Goal: Share content: Share content

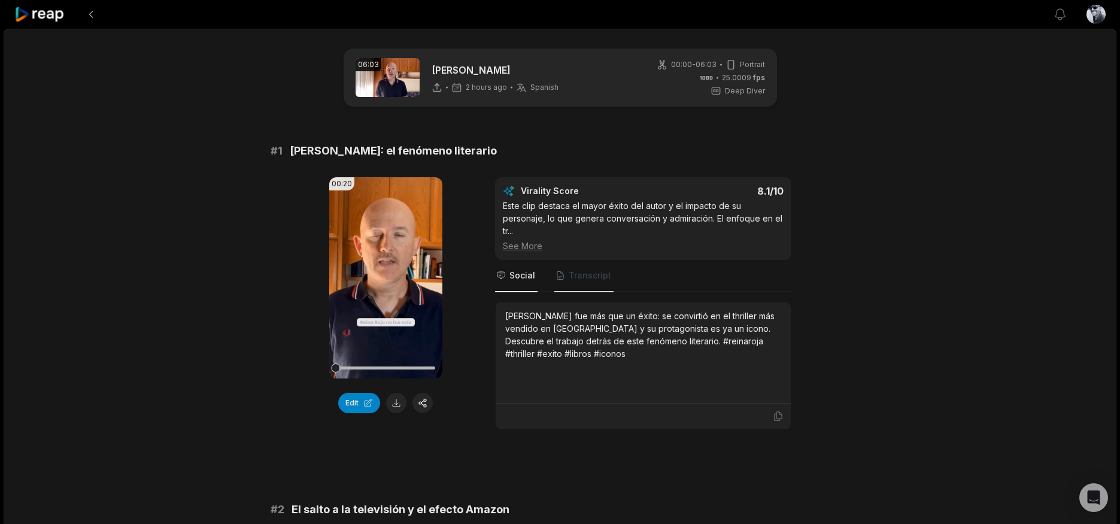
click at [591, 269] on span "Transcript" at bounding box center [590, 275] width 43 height 12
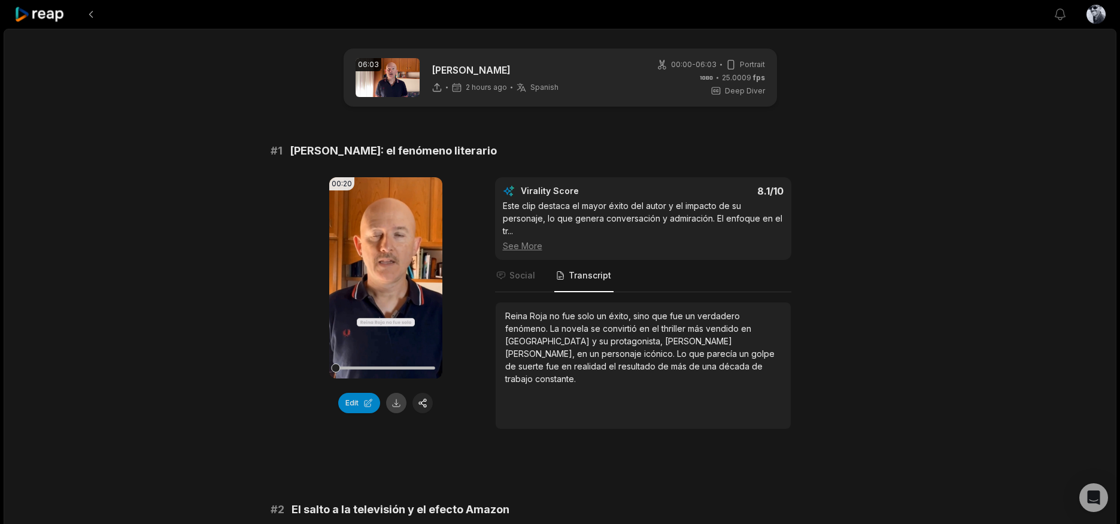
click at [399, 401] on button at bounding box center [396, 403] width 20 height 20
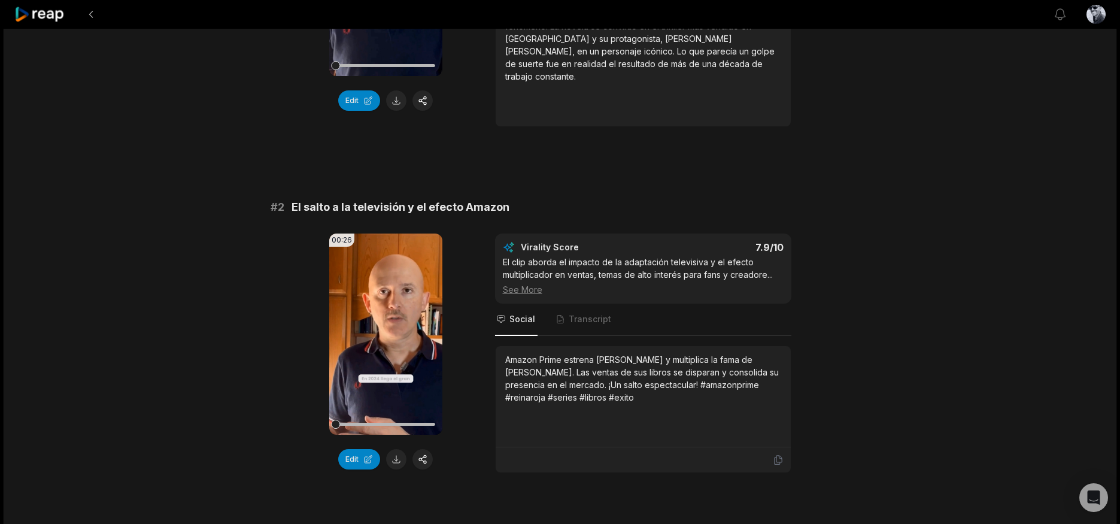
scroll to position [302, 0]
click at [592, 313] on span "Transcript" at bounding box center [590, 319] width 43 height 12
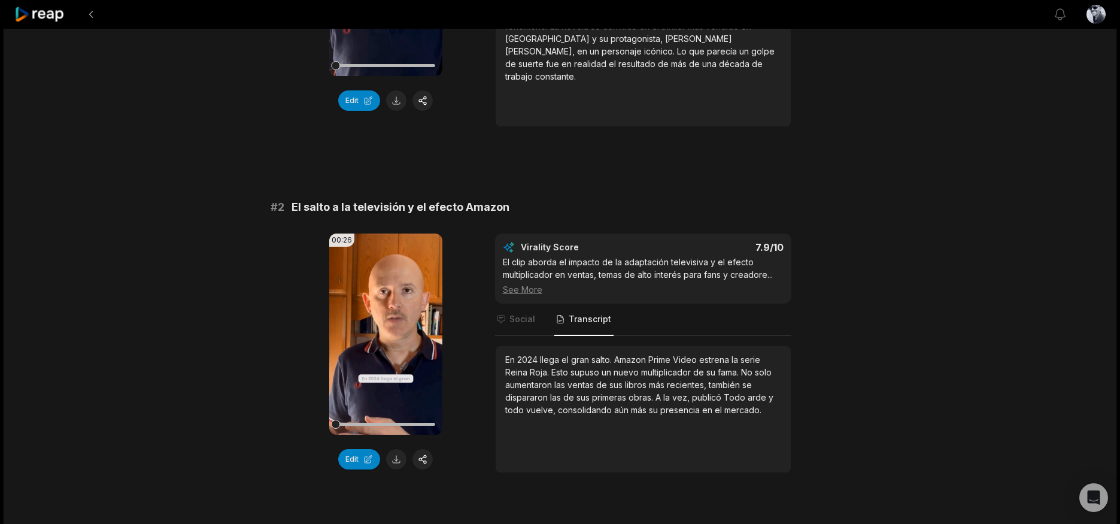
click at [749, 392] on span "arde" at bounding box center [758, 397] width 21 height 10
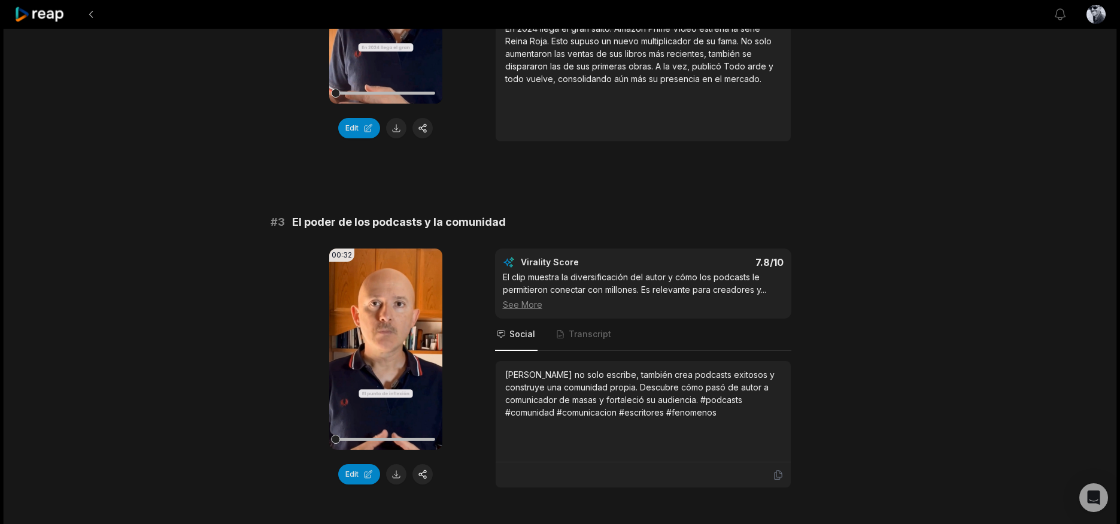
scroll to position [641, 0]
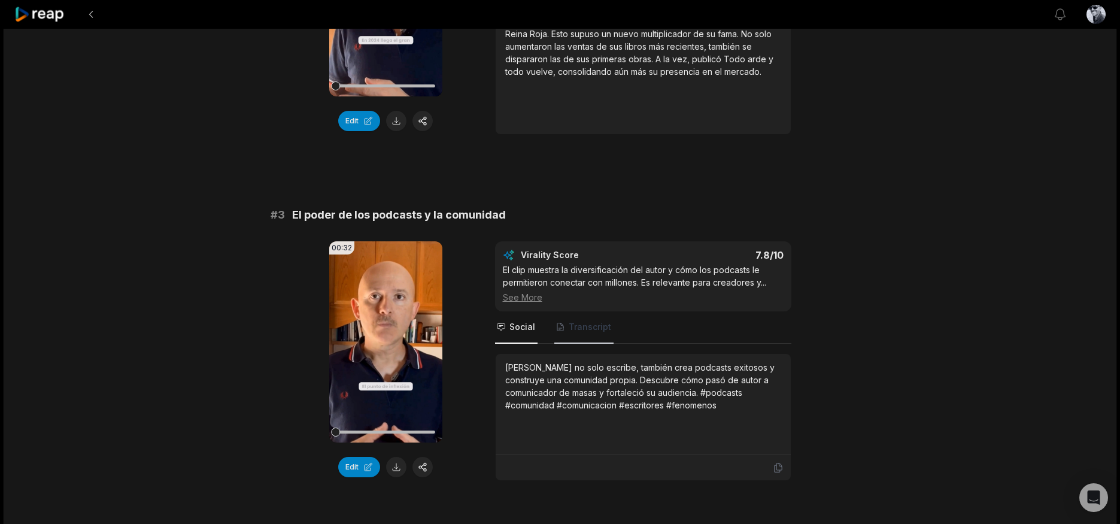
click at [584, 321] on span "Transcript" at bounding box center [590, 327] width 43 height 12
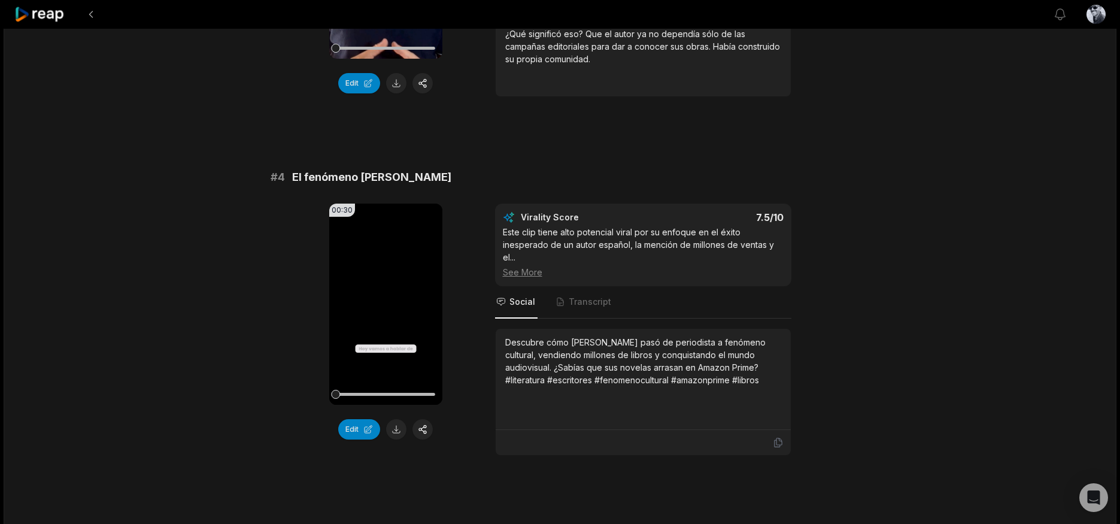
scroll to position [1026, 0]
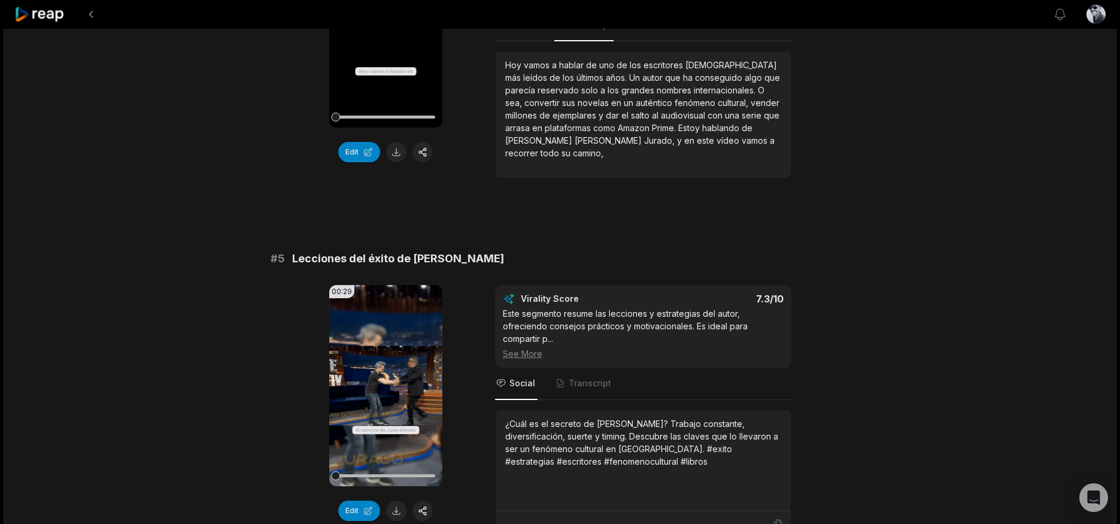
scroll to position [1320, 0]
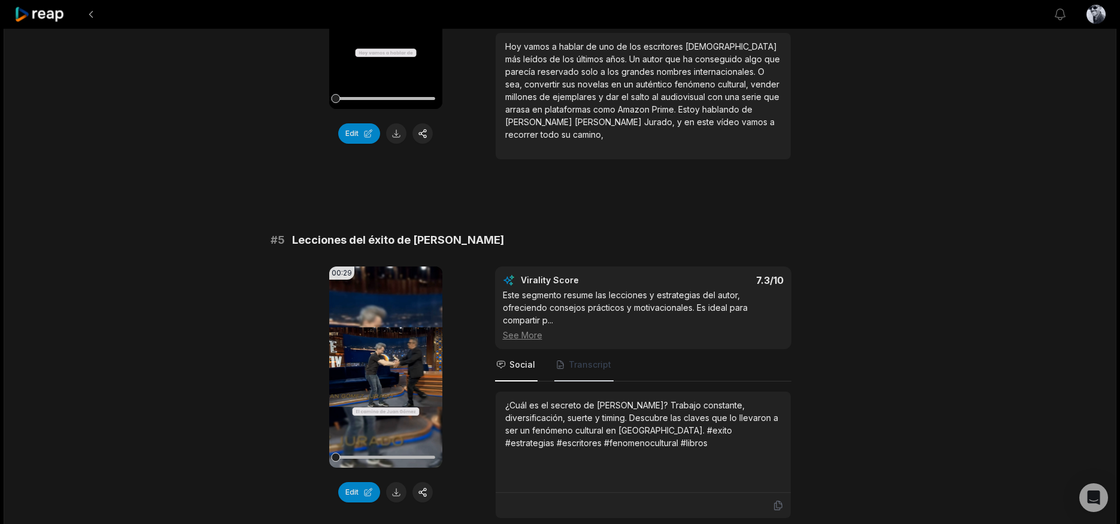
click at [594, 360] on span "Transcript" at bounding box center [583, 365] width 59 height 32
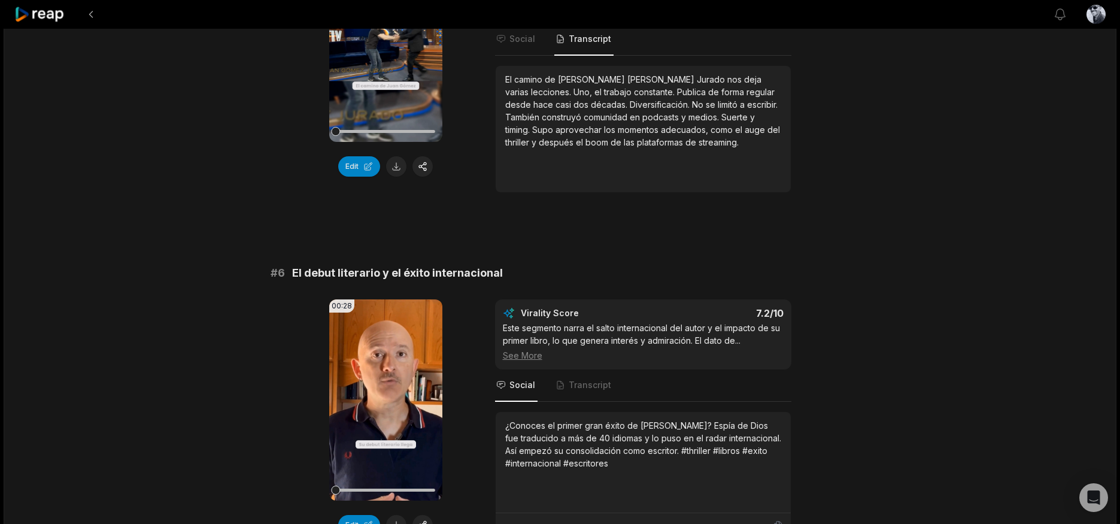
scroll to position [1779, 0]
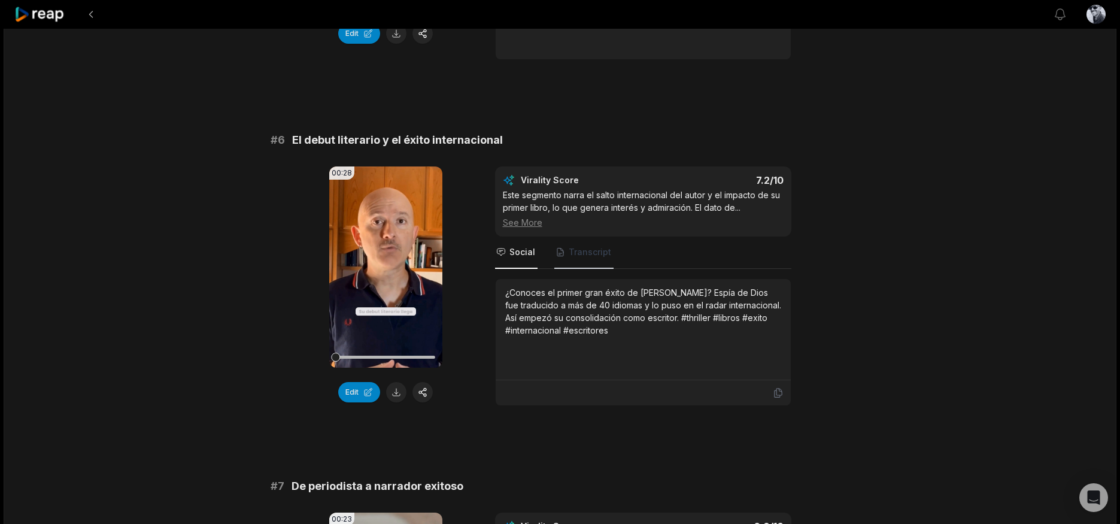
click at [593, 246] on span "Transcript" at bounding box center [590, 252] width 43 height 12
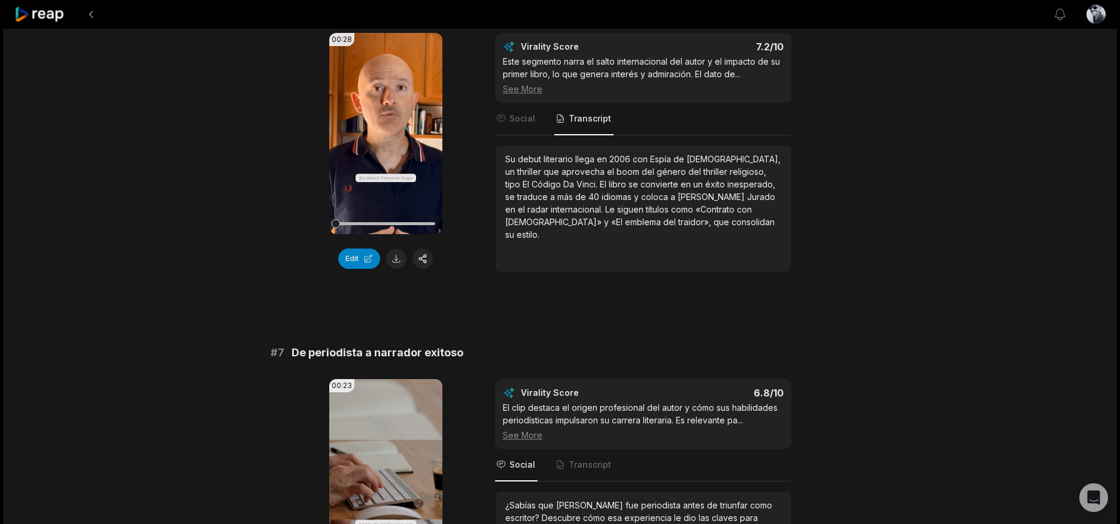
scroll to position [2046, 0]
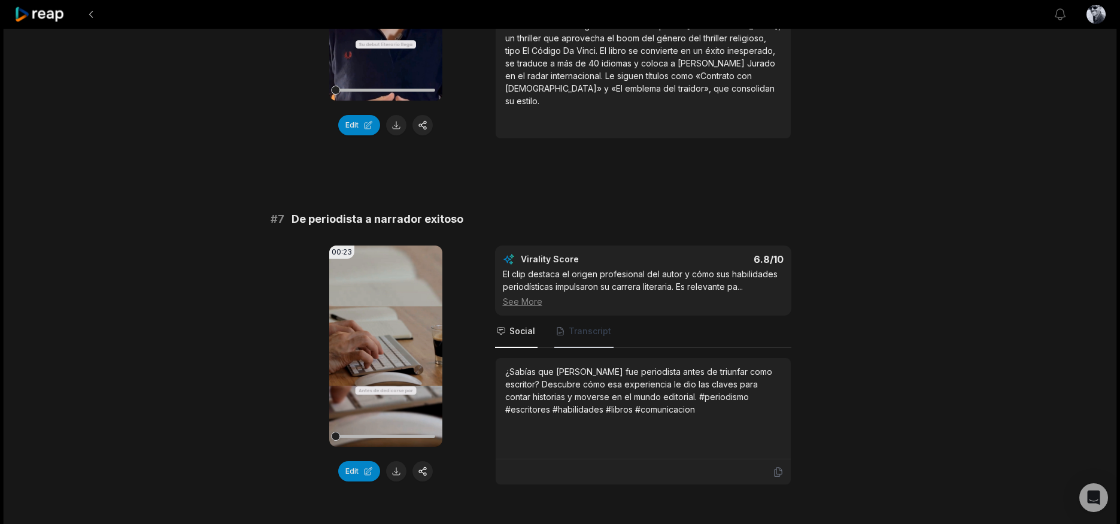
click at [609, 320] on span "Transcript" at bounding box center [583, 332] width 59 height 32
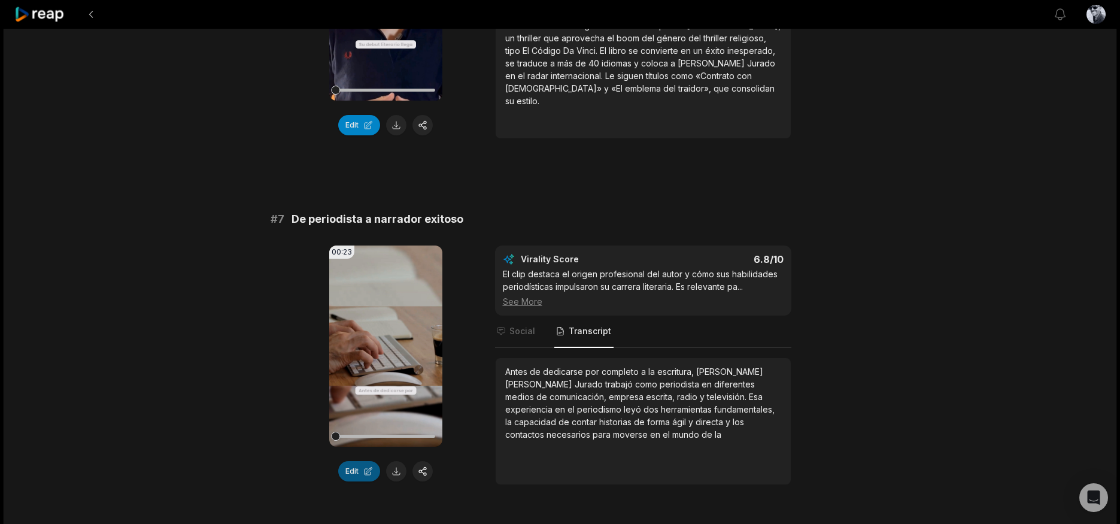
click at [364, 461] on button "Edit" at bounding box center [359, 471] width 42 height 20
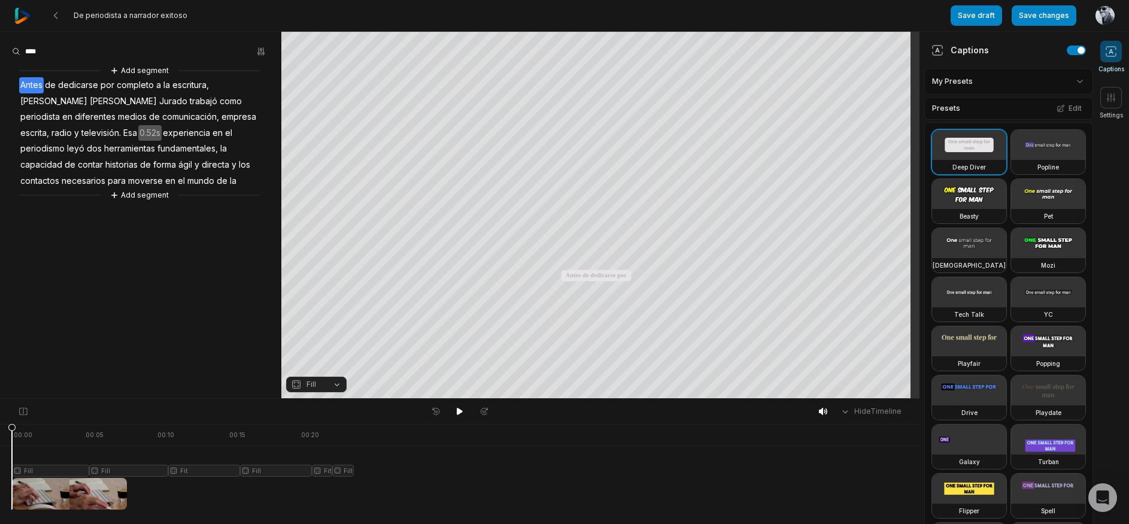
click at [86, 141] on span "leyó" at bounding box center [76, 149] width 20 height 16
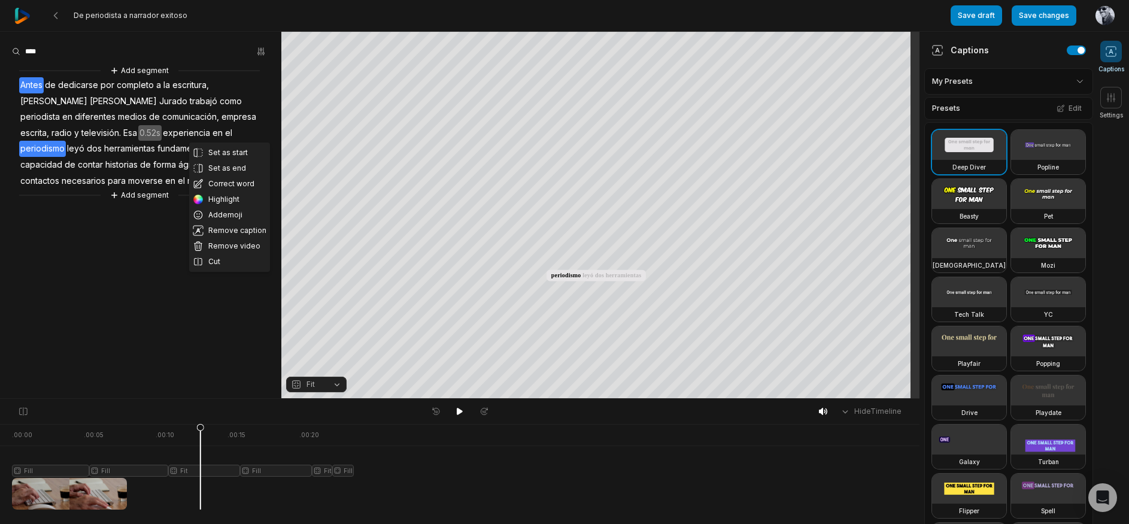
click at [86, 141] on span "leyó" at bounding box center [76, 149] width 20 height 16
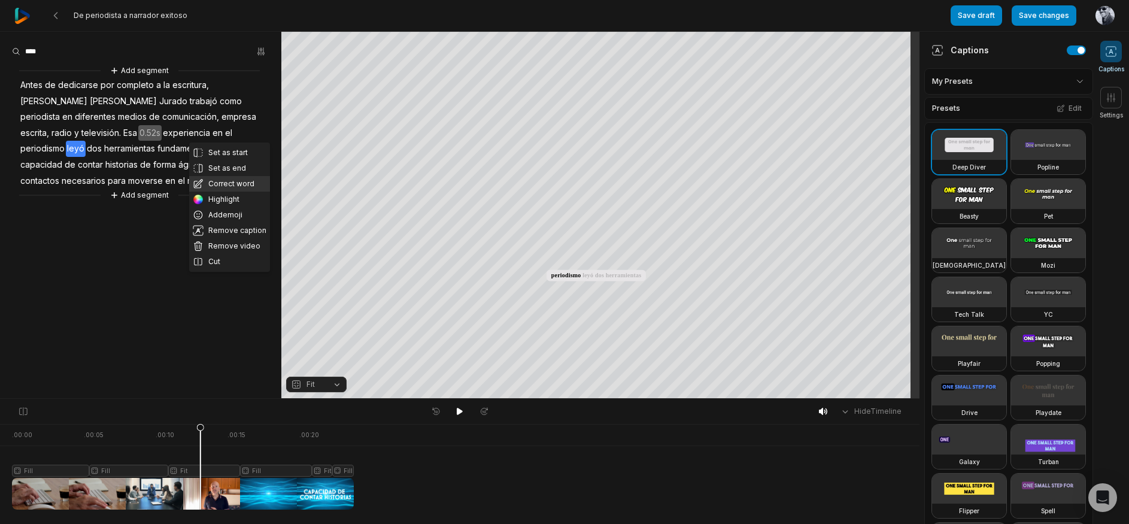
click at [225, 180] on button "Correct word" at bounding box center [229, 184] width 81 height 16
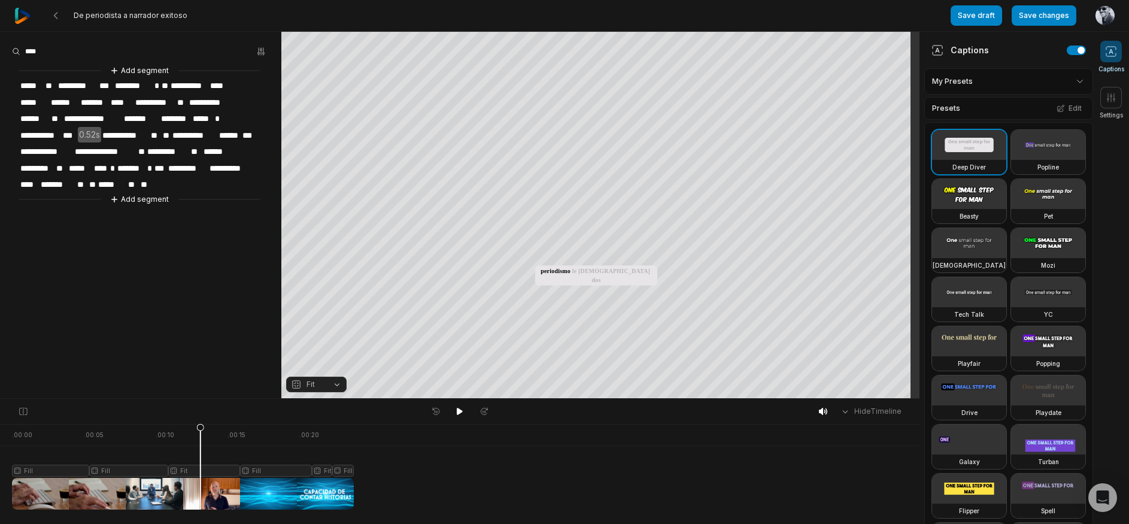
click at [135, 148] on span "**********" at bounding box center [105, 152] width 63 height 16
click at [144, 177] on span "**" at bounding box center [144, 185] width 9 height 16
click at [1037, 17] on button "Save changes" at bounding box center [1044, 15] width 65 height 20
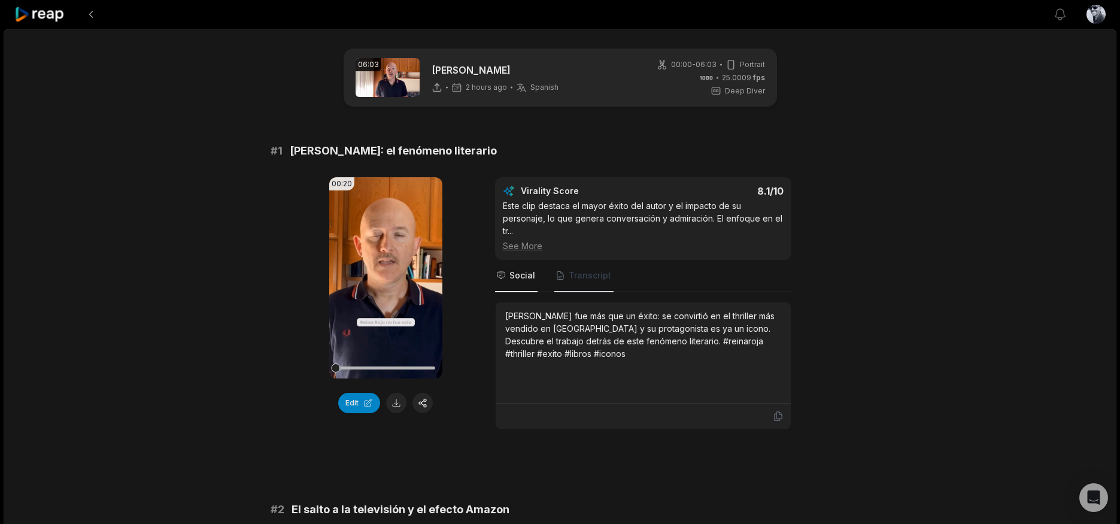
click at [596, 269] on span "Transcript" at bounding box center [590, 275] width 43 height 12
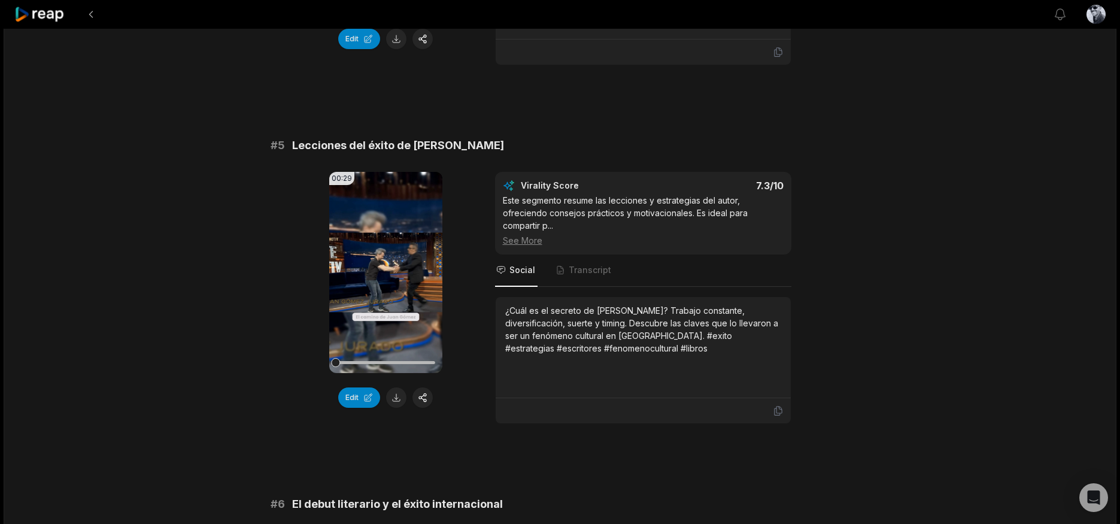
scroll to position [1411, 0]
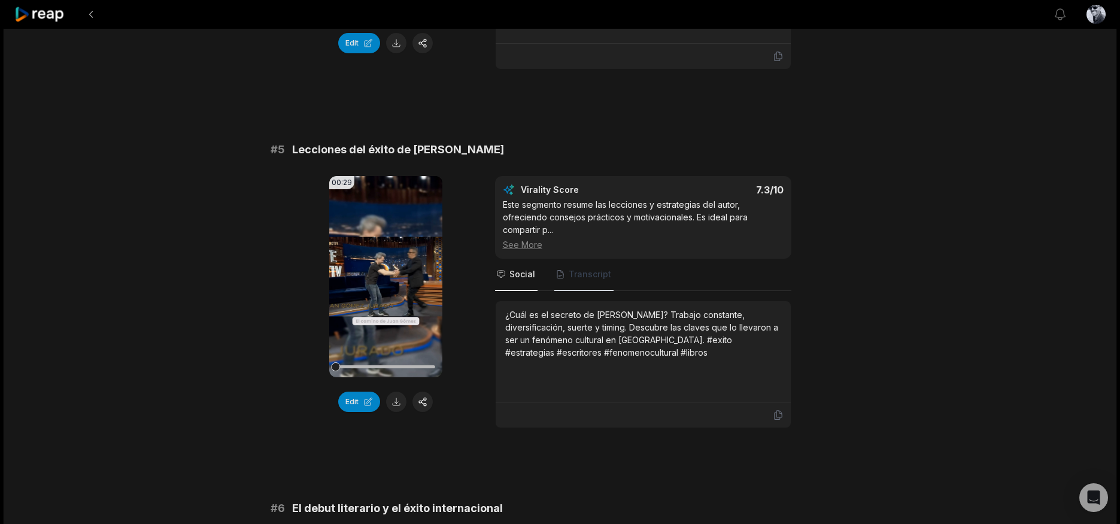
click at [593, 268] on span "Transcript" at bounding box center [590, 274] width 43 height 12
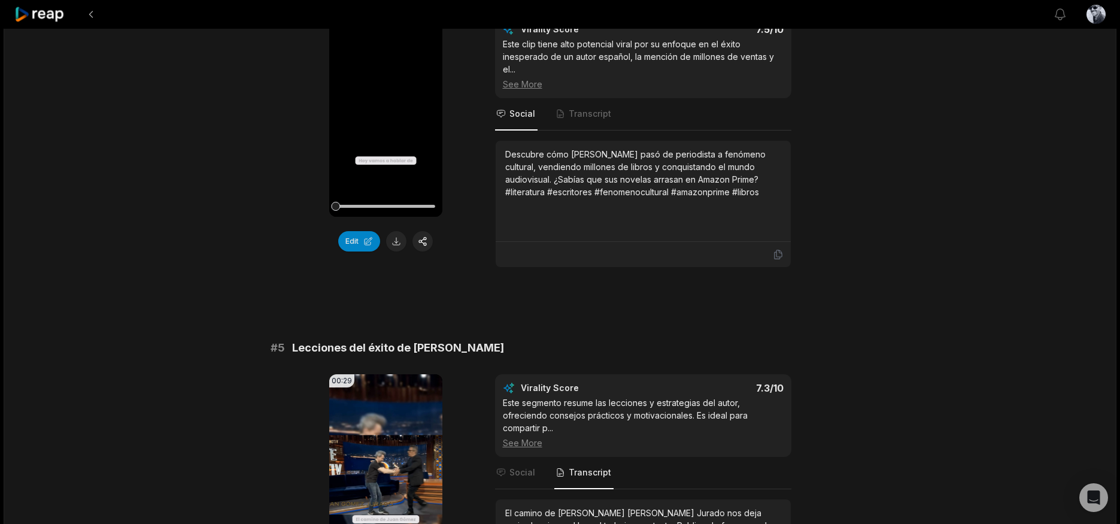
scroll to position [1065, 0]
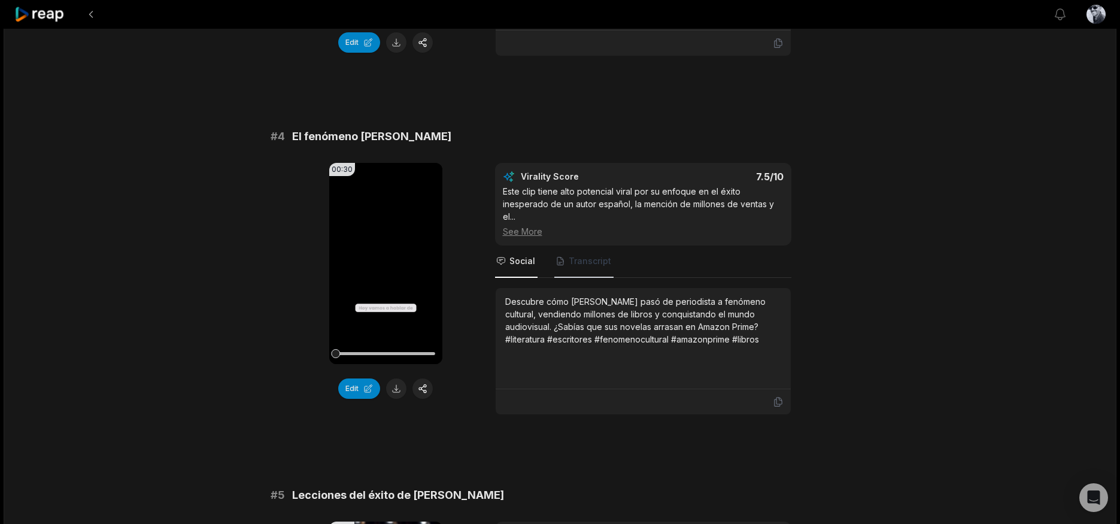
click at [583, 255] on span "Transcript" at bounding box center [590, 261] width 43 height 12
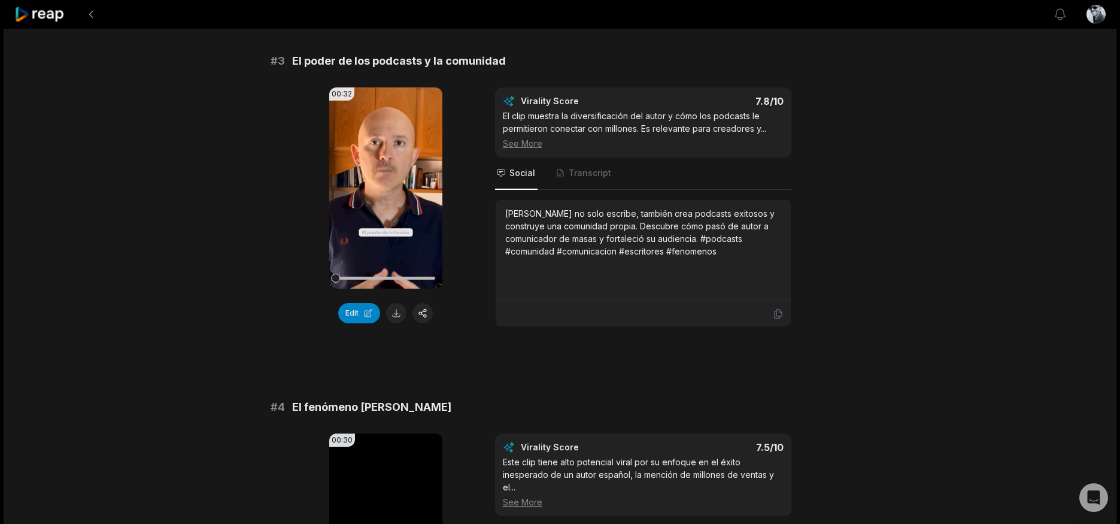
scroll to position [750, 0]
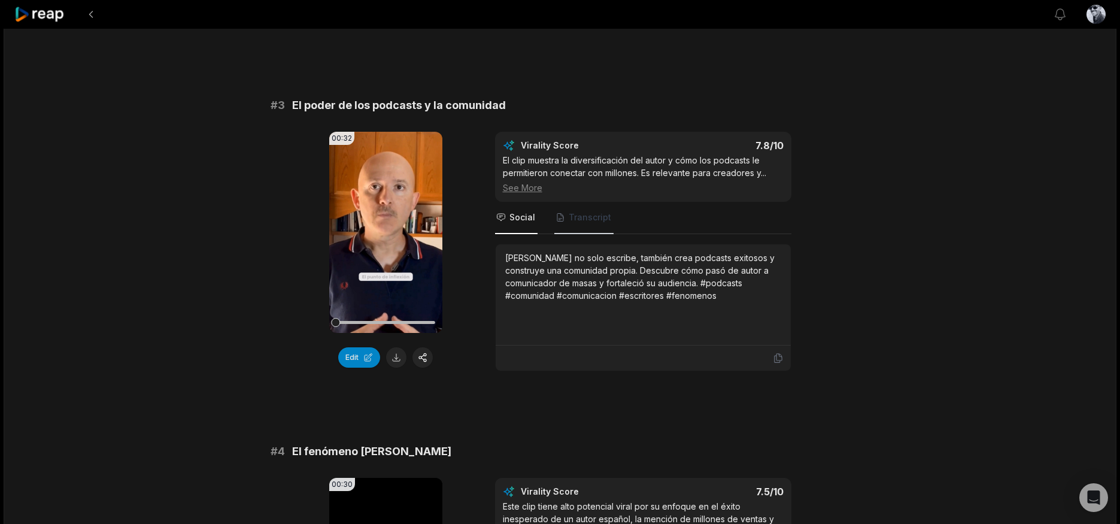
click at [589, 211] on span "Transcript" at bounding box center [590, 217] width 43 height 12
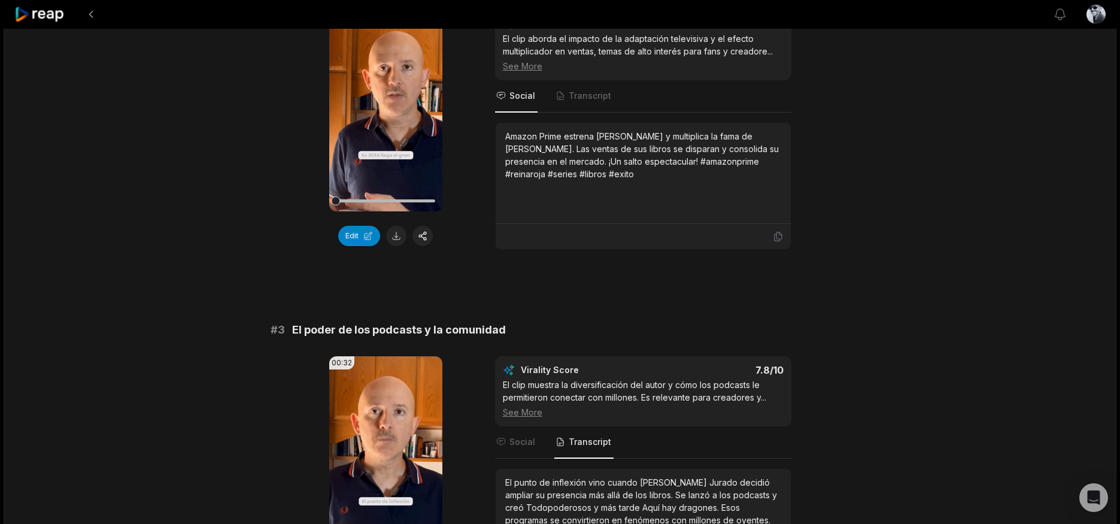
scroll to position [442, 0]
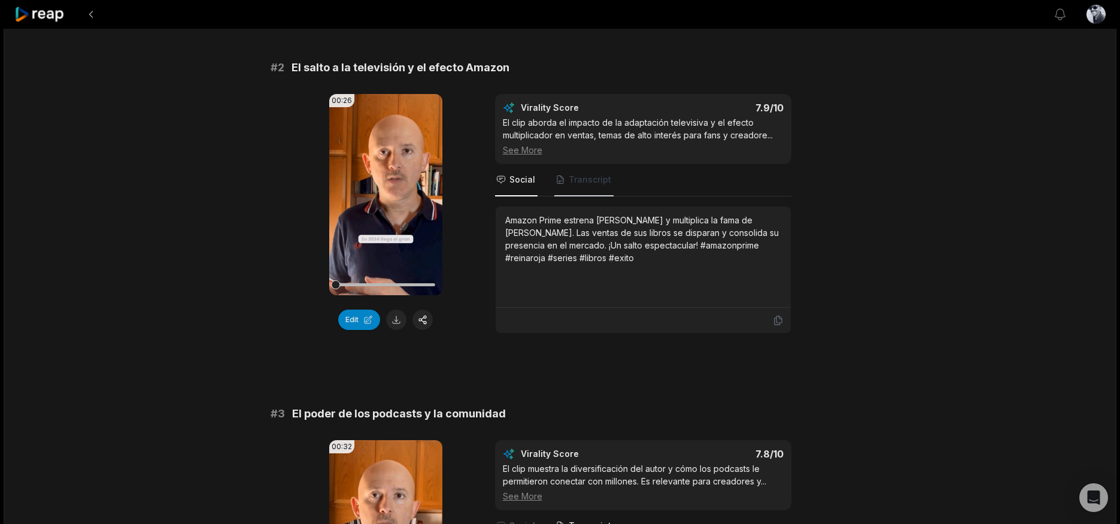
click at [572, 174] on span "Transcript" at bounding box center [590, 180] width 43 height 12
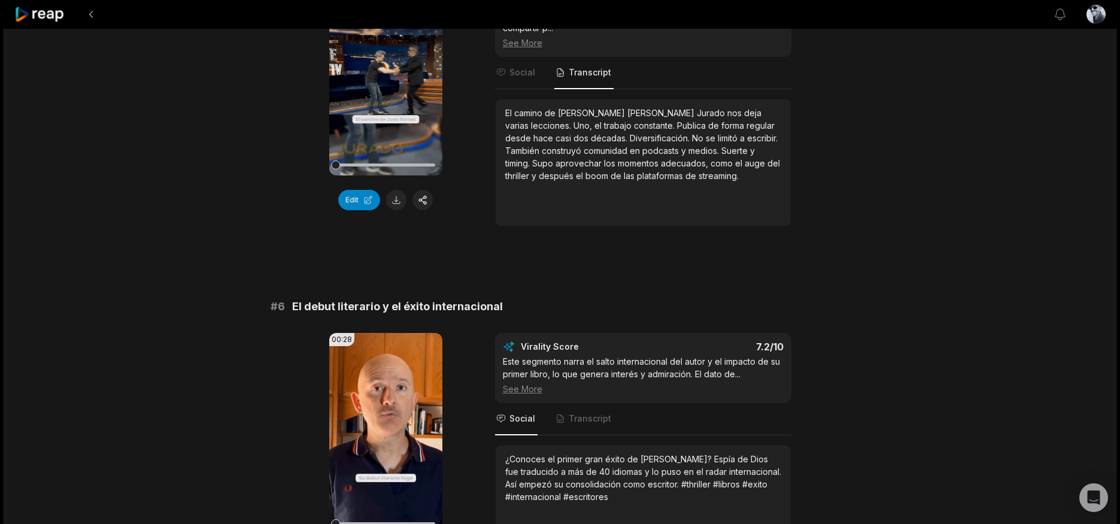
scroll to position [1615, 0]
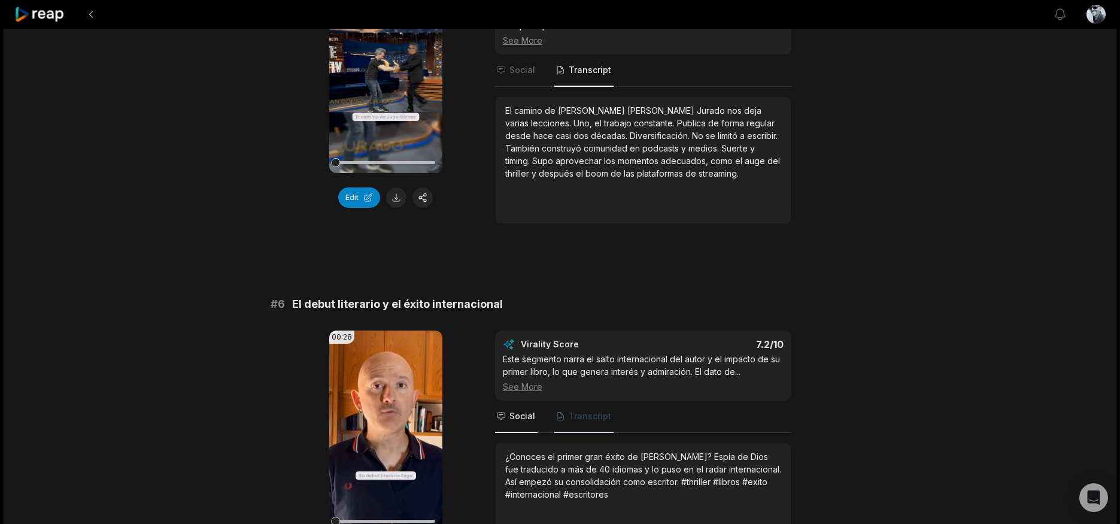
click at [574, 409] on span "Transcript" at bounding box center [583, 417] width 59 height 32
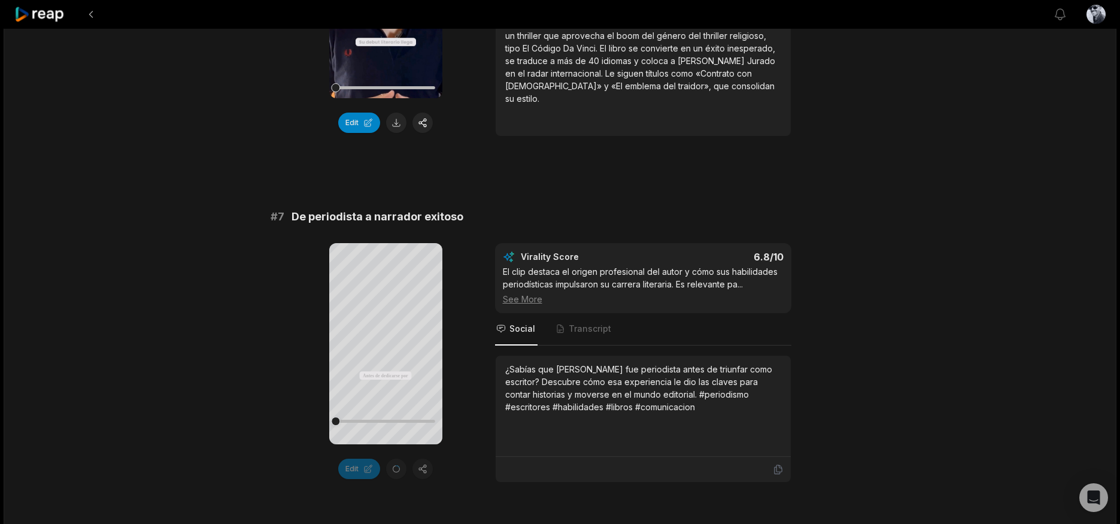
scroll to position [2050, 0]
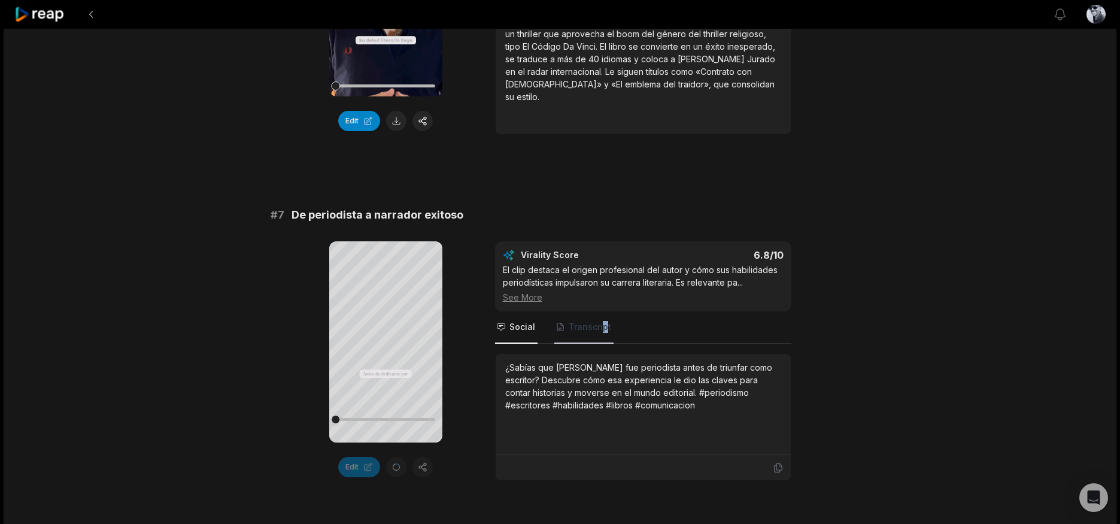
click at [602, 321] on span "Transcript" at bounding box center [590, 327] width 43 height 12
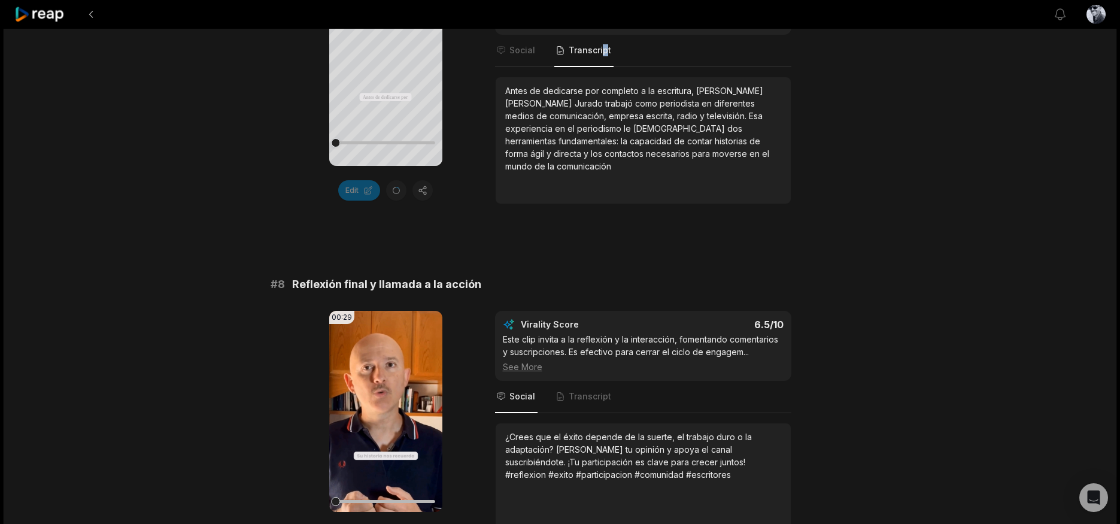
scroll to position [2383, 0]
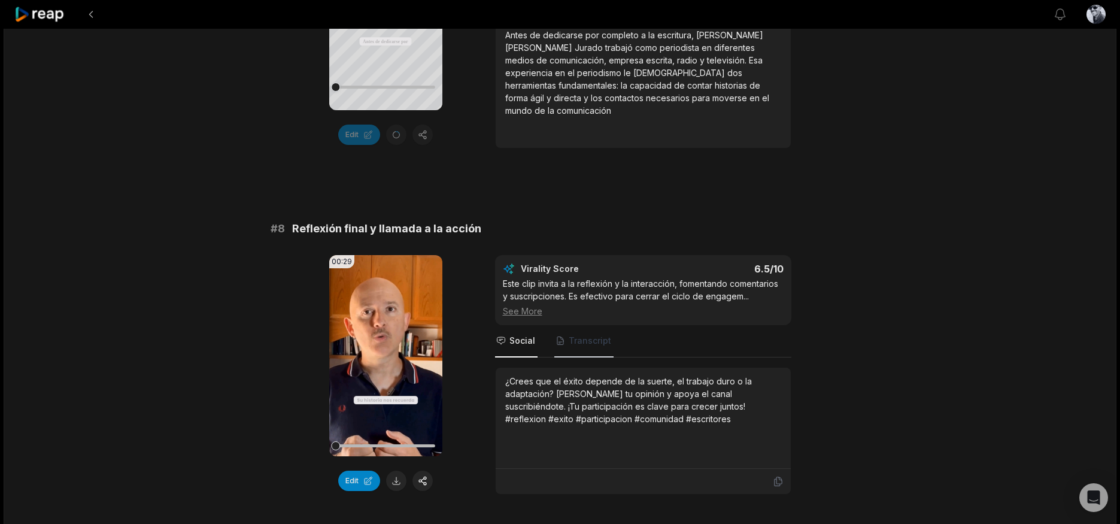
click at [595, 325] on span "Transcript" at bounding box center [583, 341] width 59 height 32
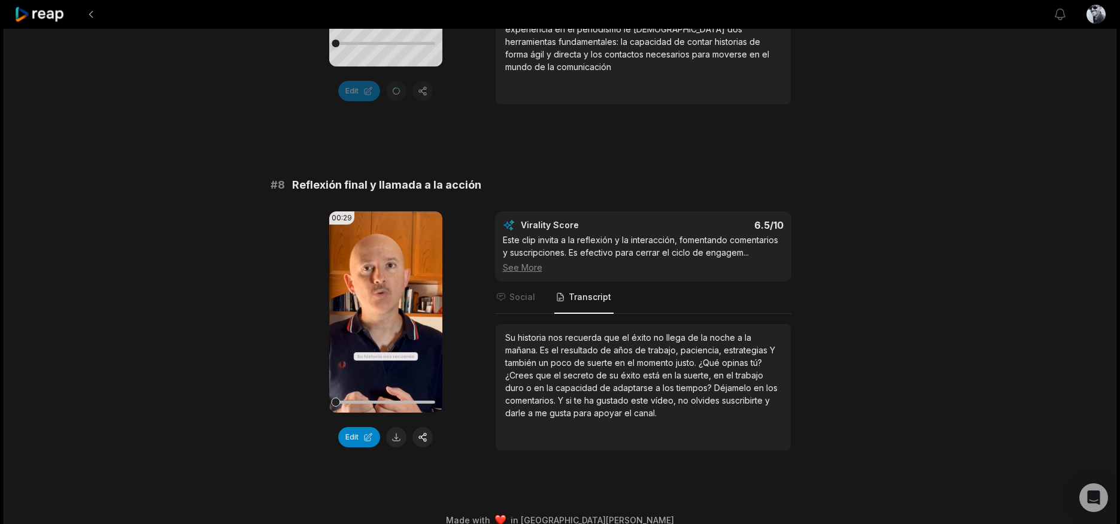
scroll to position [2431, 0]
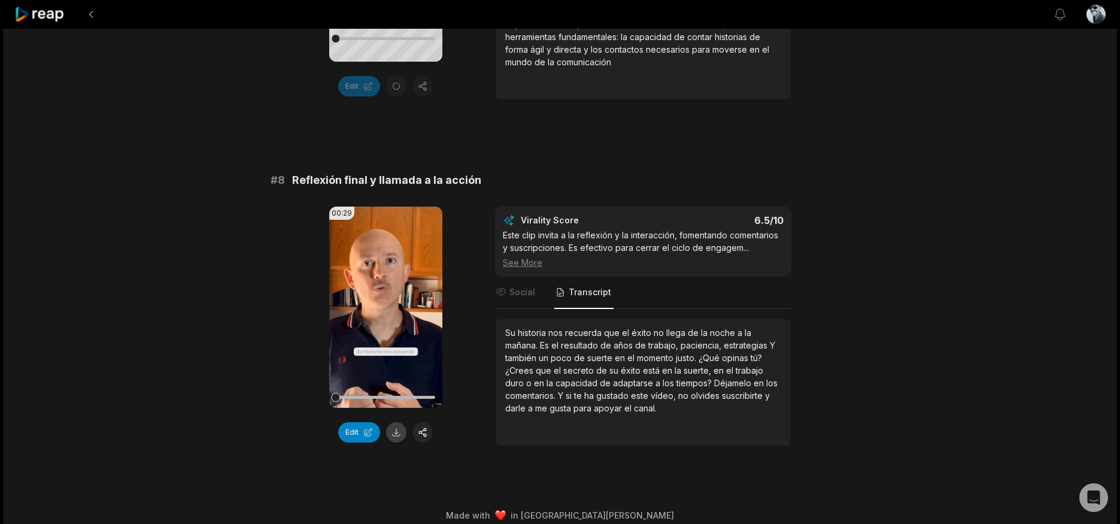
click at [395, 422] on button at bounding box center [396, 432] width 20 height 20
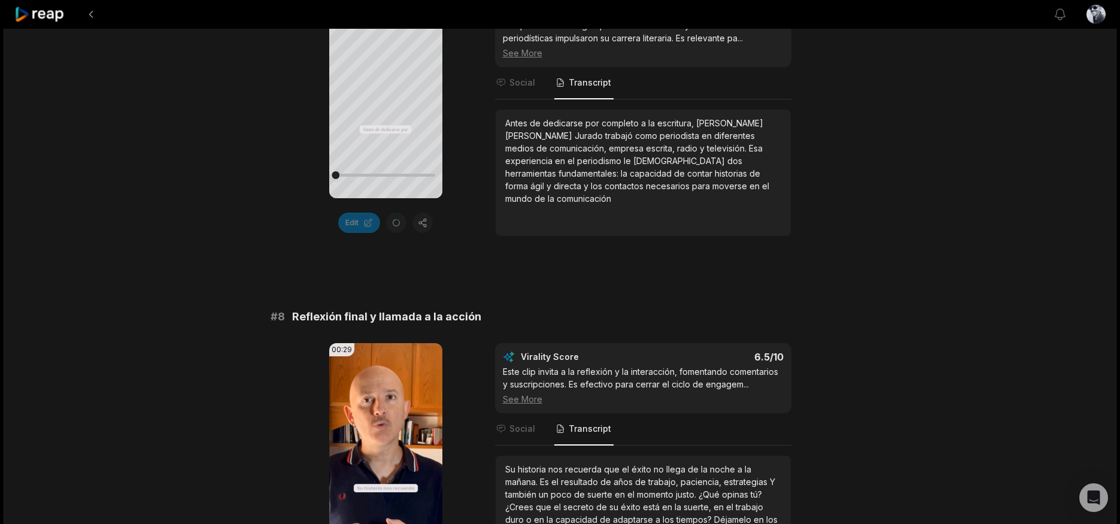
scroll to position [2208, 0]
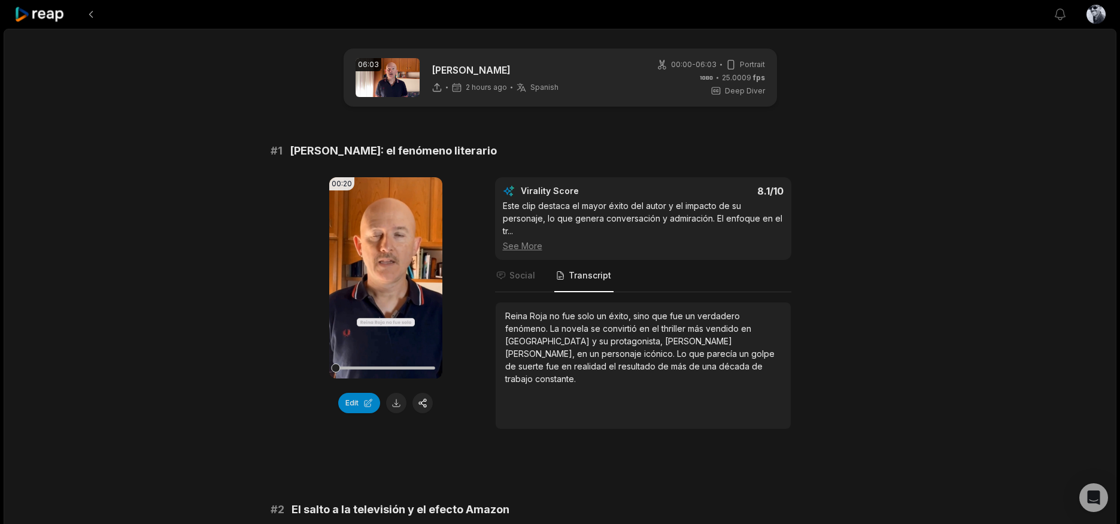
click at [584, 269] on span "Transcript" at bounding box center [590, 275] width 43 height 12
click at [396, 405] on button at bounding box center [396, 403] width 20 height 20
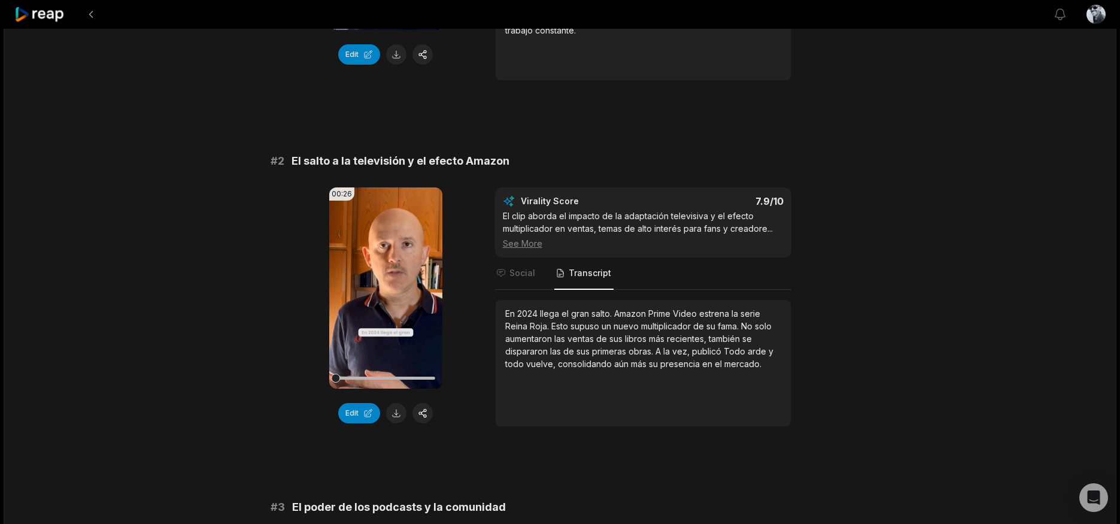
scroll to position [416, 0]
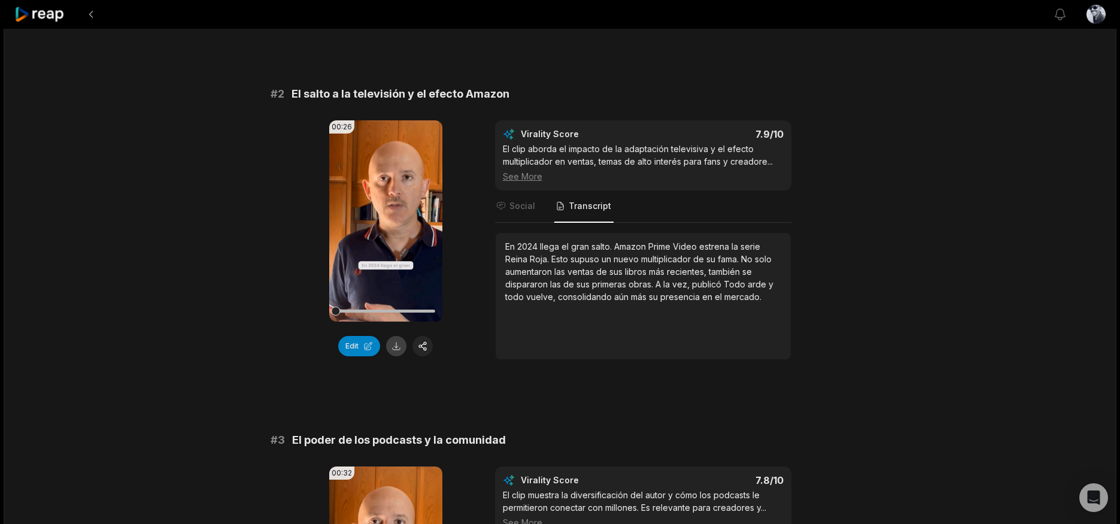
click at [398, 336] on button at bounding box center [396, 346] width 20 height 20
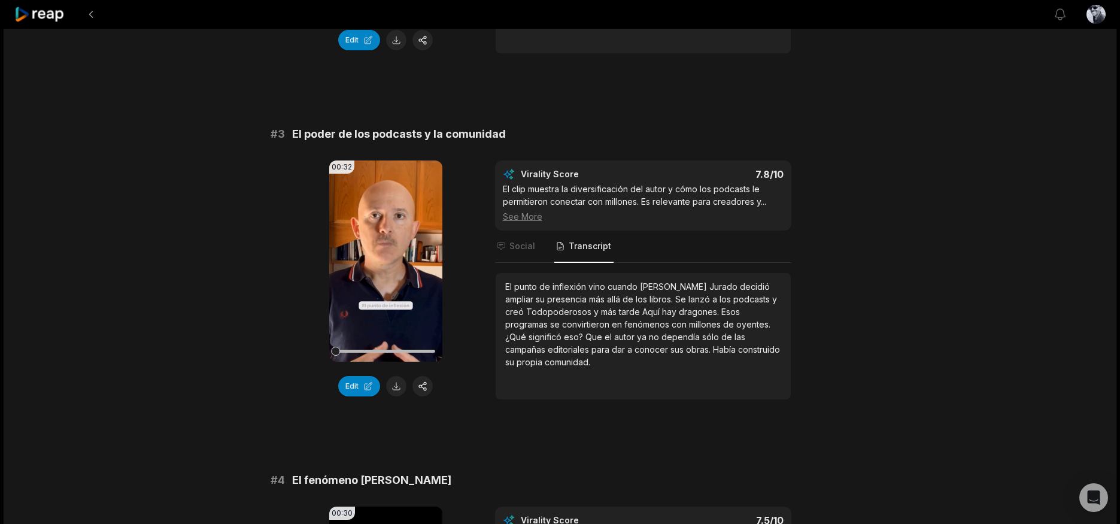
scroll to position [722, 0]
click at [393, 376] on button at bounding box center [396, 386] width 20 height 20
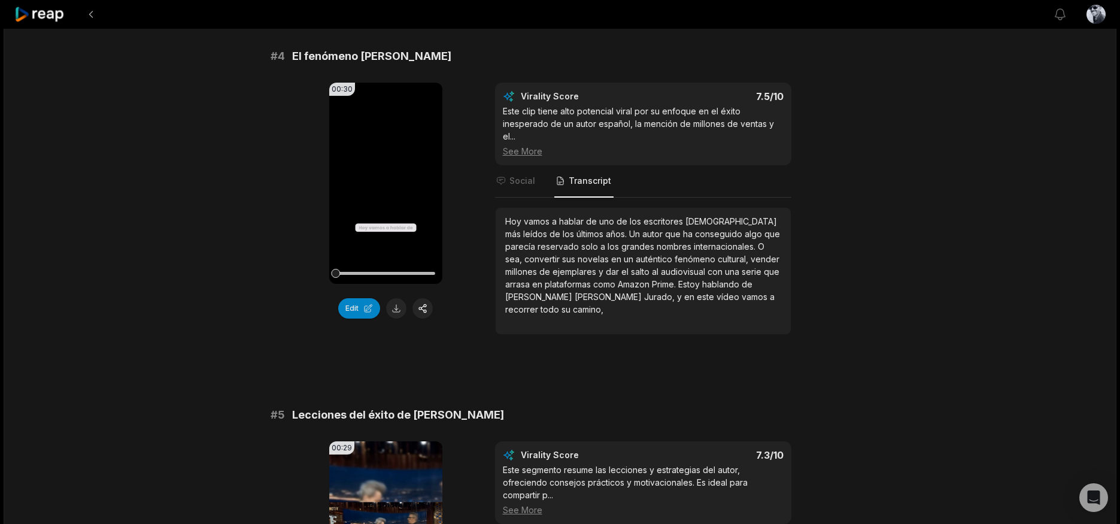
scroll to position [1131, 0]
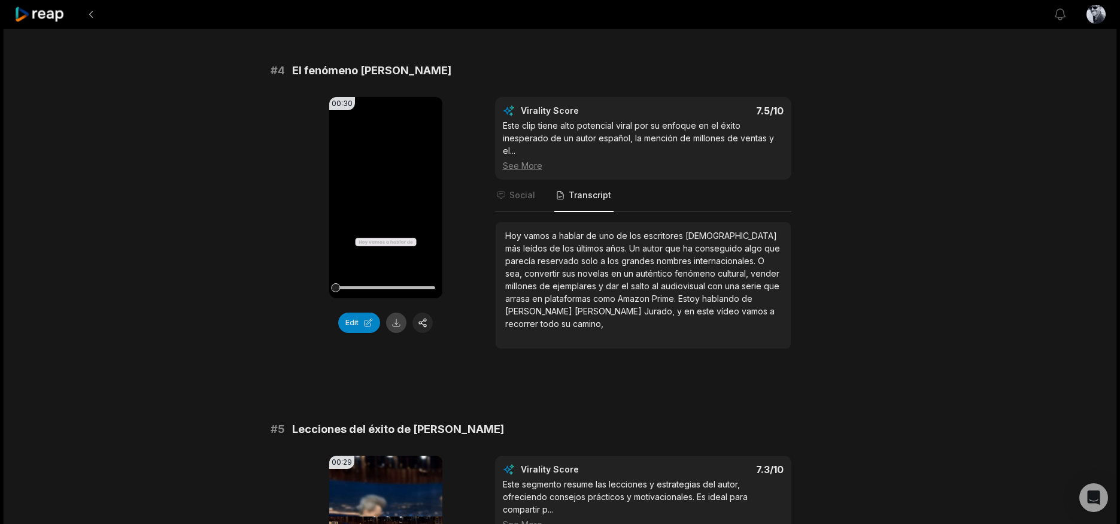
click at [393, 313] on button at bounding box center [396, 323] width 20 height 20
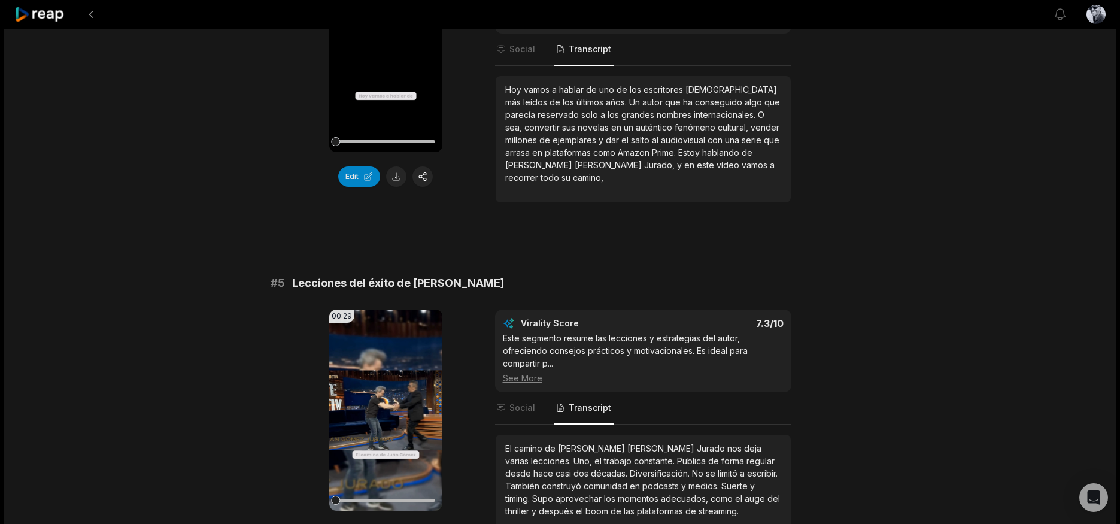
scroll to position [1323, 0]
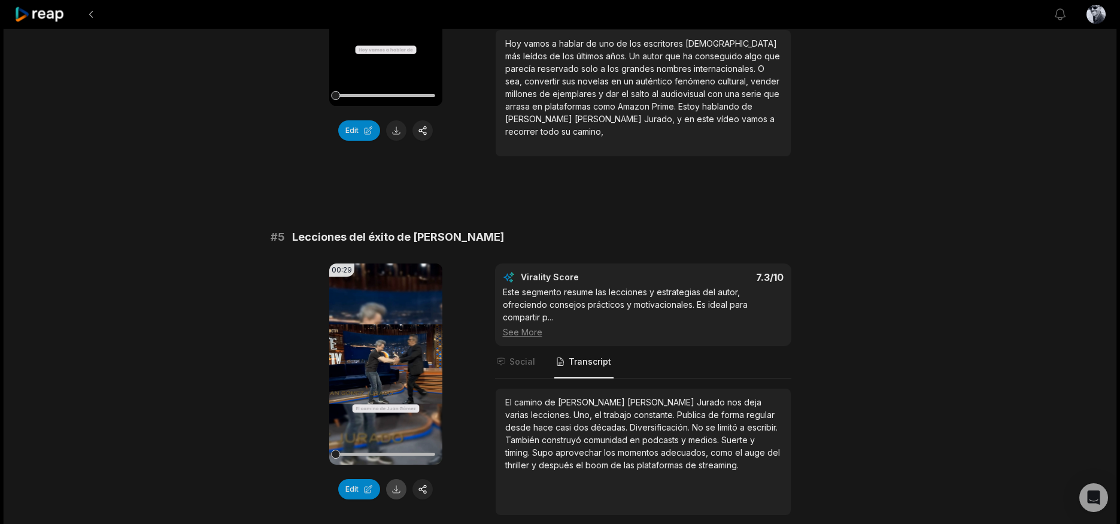
click at [392, 479] on button at bounding box center [396, 489] width 20 height 20
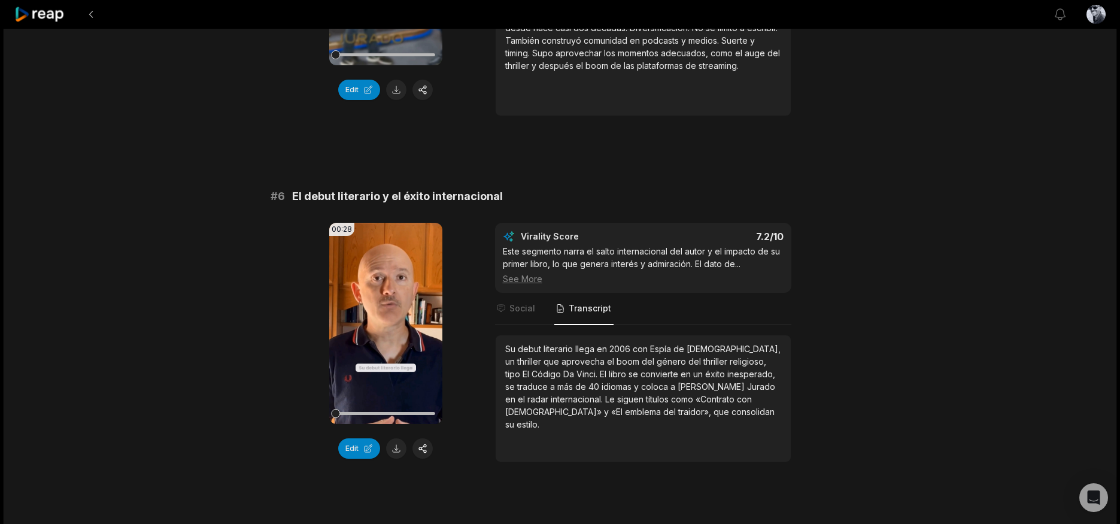
scroll to position [1725, 0]
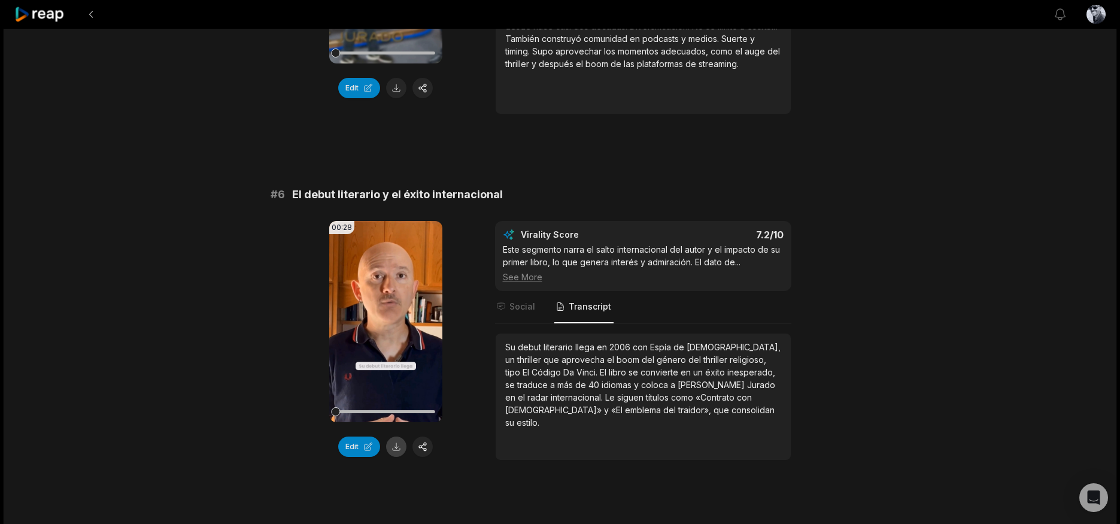
click at [396, 437] on button at bounding box center [396, 447] width 20 height 20
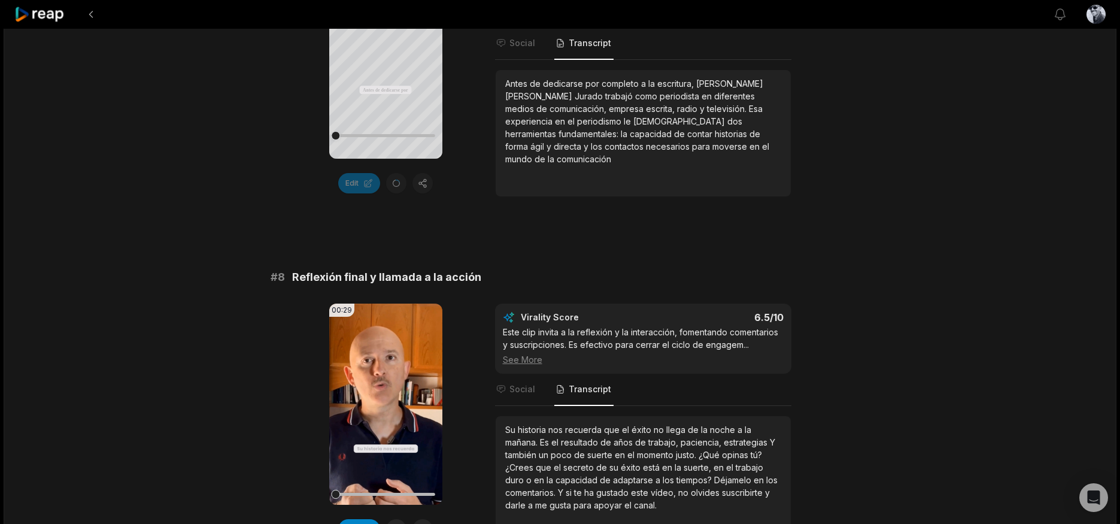
scroll to position [2387, 0]
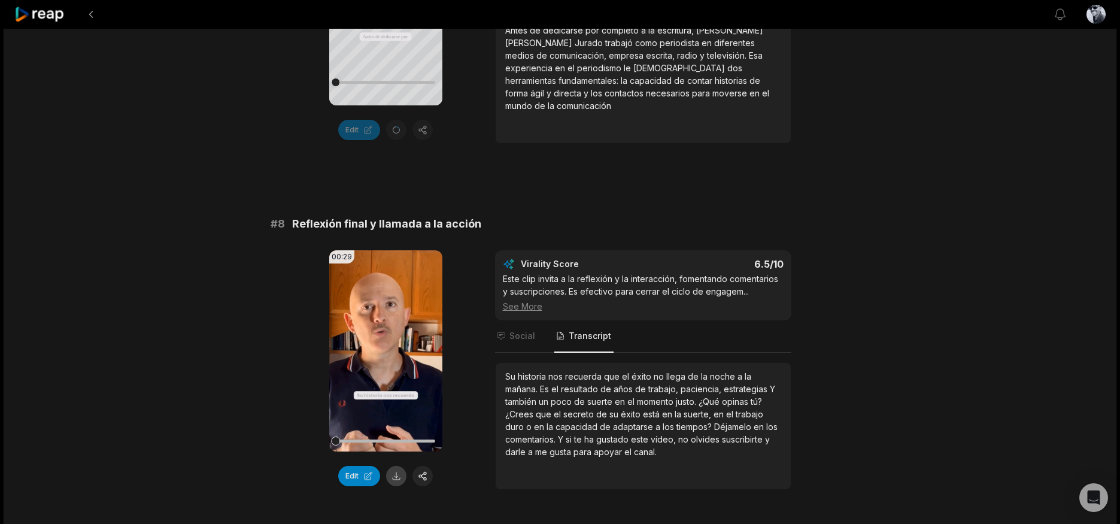
click at [401, 466] on button at bounding box center [396, 476] width 20 height 20
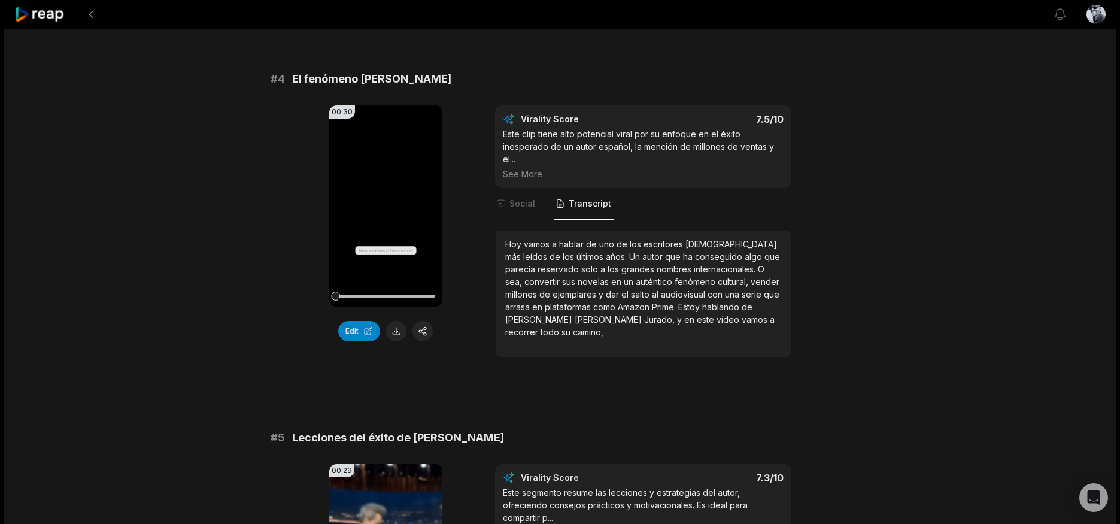
scroll to position [1154, 0]
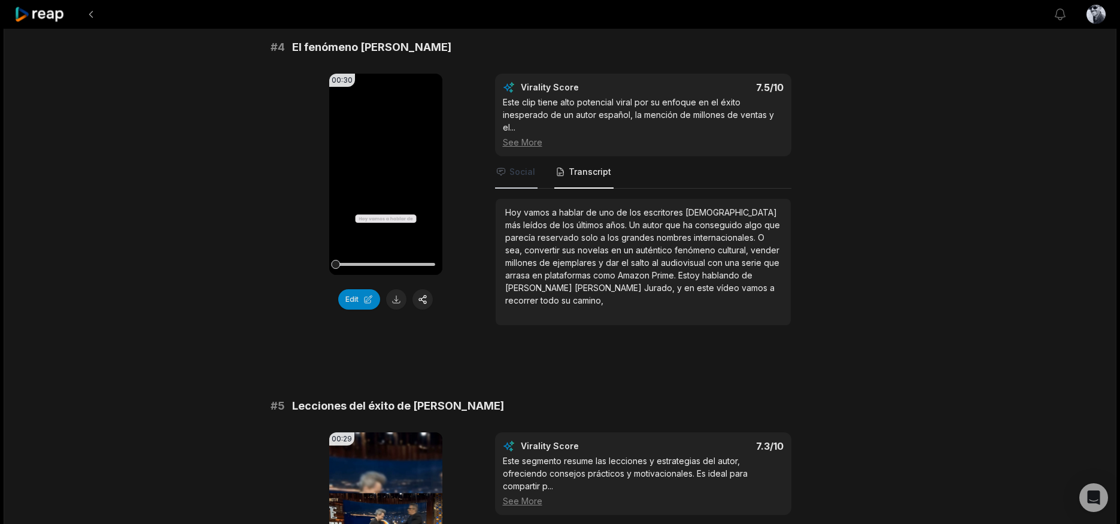
click at [526, 166] on span "Social" at bounding box center [523, 172] width 26 height 12
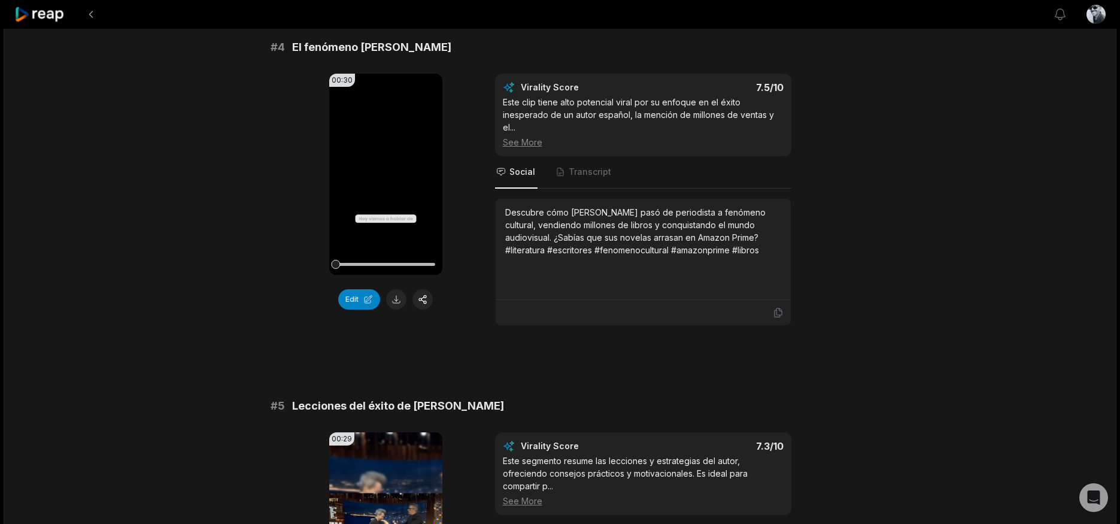
click at [571, 219] on div "Descubre cómo Juan Gómez Jurado pasó de periodista a fenómeno cultural, vendien…" at bounding box center [643, 231] width 276 height 50
click at [572, 219] on div "Descubre cómo Juan Gómez Jurado pasó de periodista a fenómeno cultural, vendien…" at bounding box center [643, 231] width 276 height 50
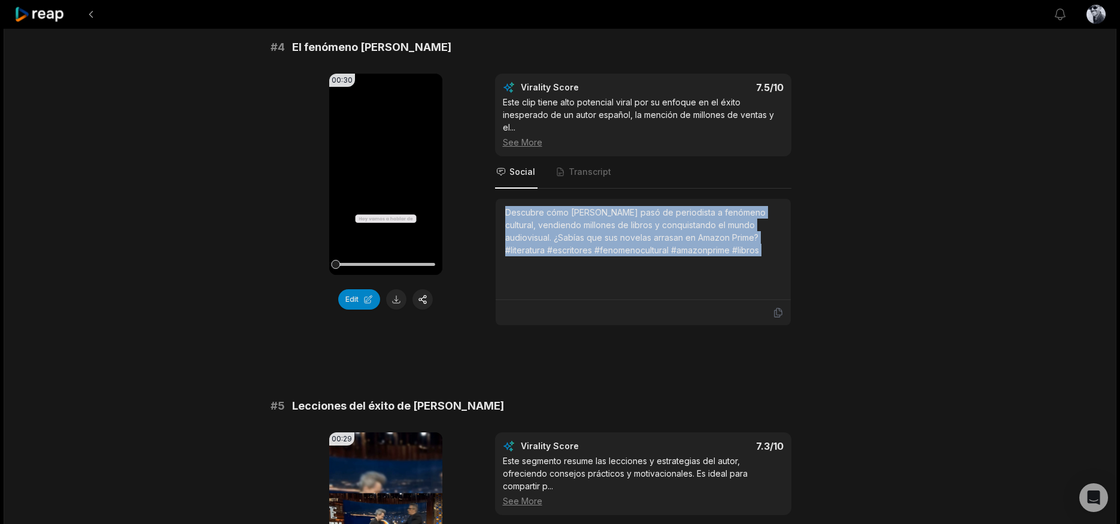
click at [572, 219] on div "Descubre cómo Juan Gómez Jurado pasó de periodista a fenómeno cultural, vendien…" at bounding box center [643, 231] width 276 height 50
copy div "Descubre cómo Juan Gómez Jurado pasó de periodista a fenómeno cultural, vendien…"
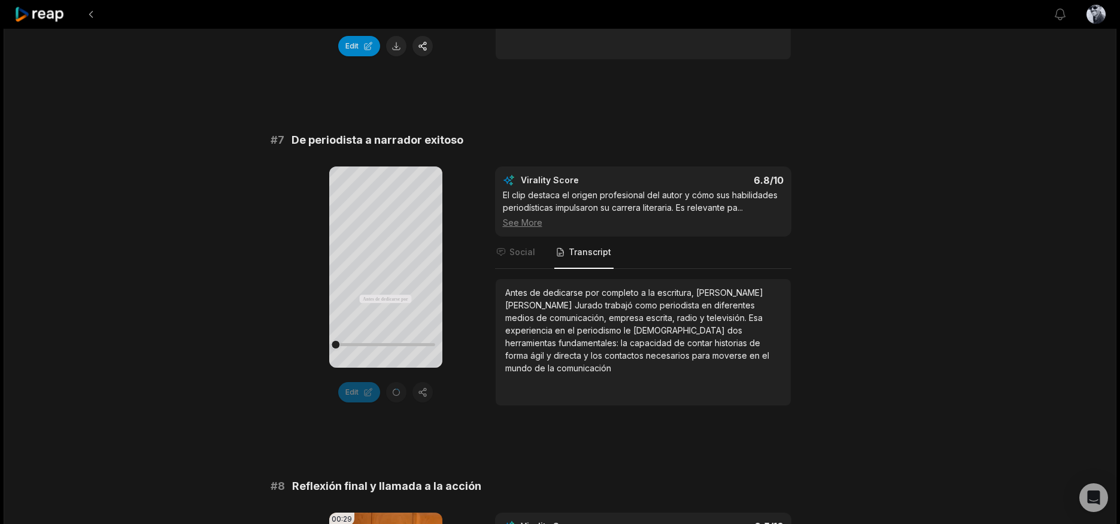
scroll to position [2137, 0]
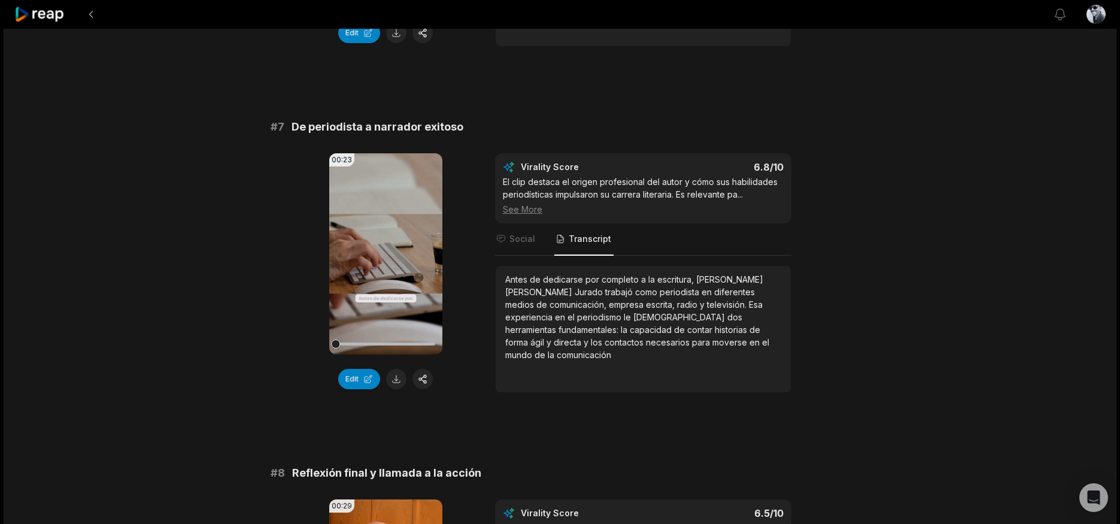
scroll to position [2138, 0]
click at [391, 369] on button at bounding box center [396, 379] width 20 height 20
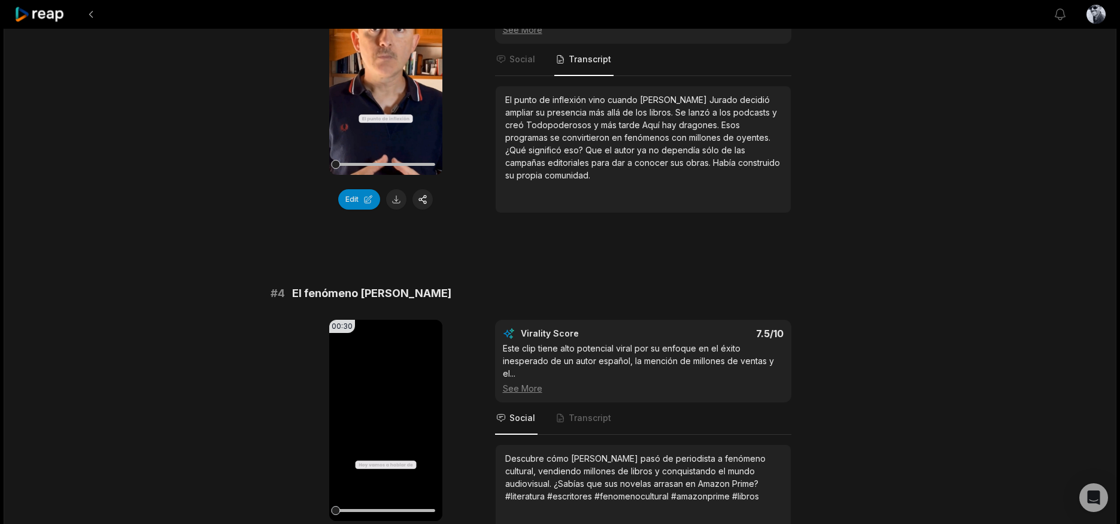
scroll to position [909, 0]
click at [595, 411] on span "Transcript" at bounding box center [590, 417] width 43 height 12
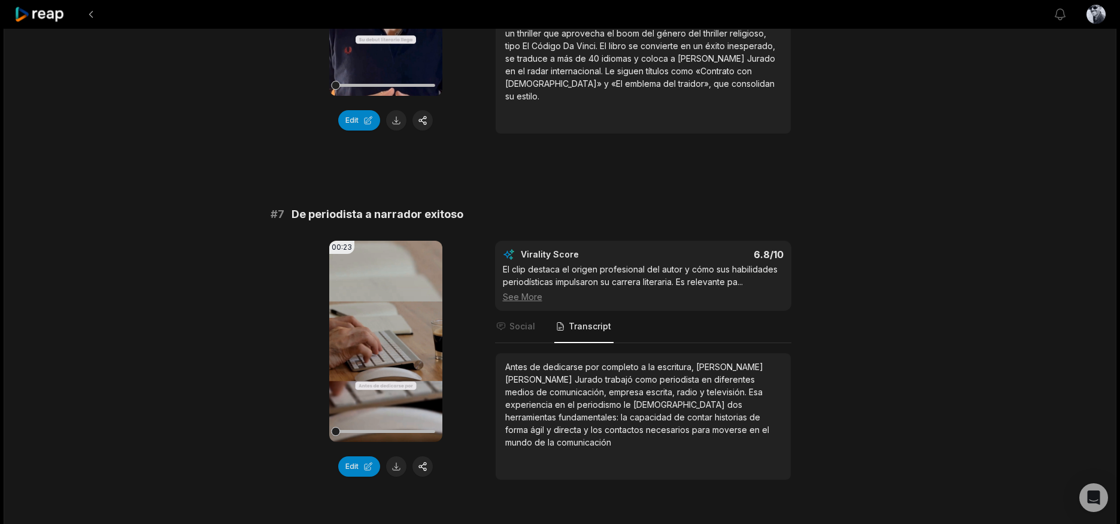
scroll to position [2093, 0]
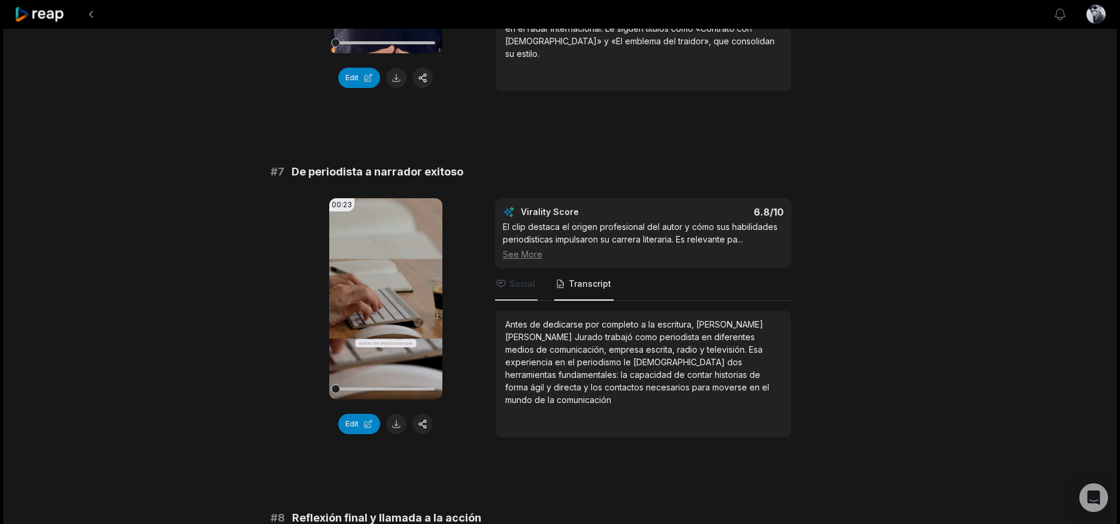
click at [527, 278] on span "Social" at bounding box center [523, 284] width 26 height 12
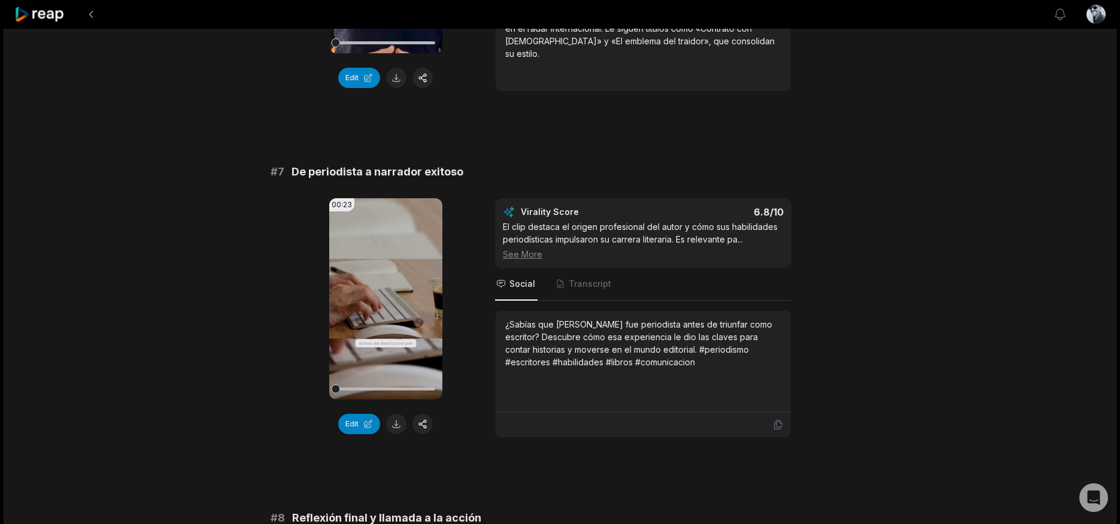
click at [574, 333] on div "¿Sabías que [PERSON_NAME] fue periodista antes de triunfar como escritor? Descu…" at bounding box center [643, 343] width 276 height 50
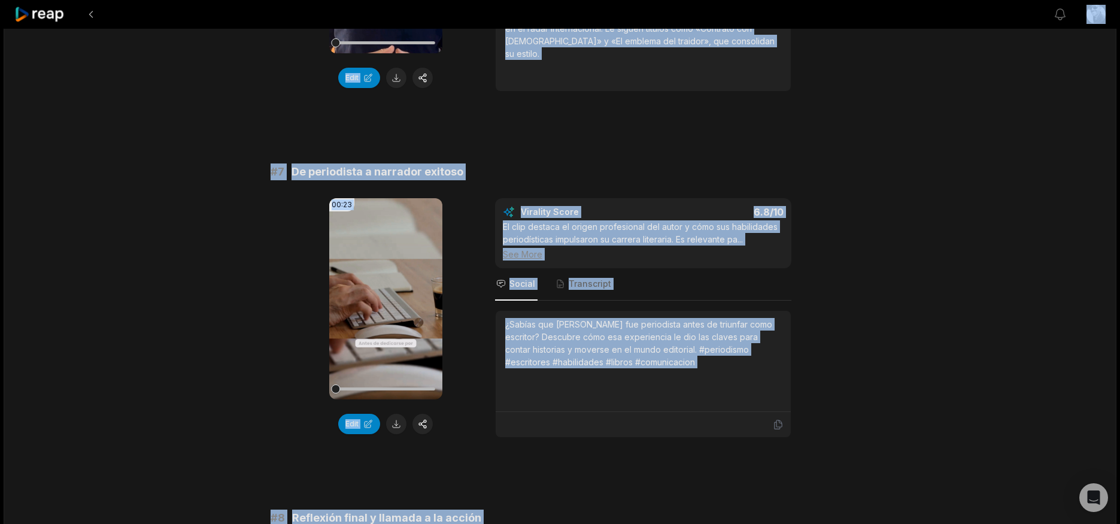
click at [574, 333] on div "¿Sabías que [PERSON_NAME] fue periodista antes de triunfar como escritor? Descu…" at bounding box center [643, 343] width 276 height 50
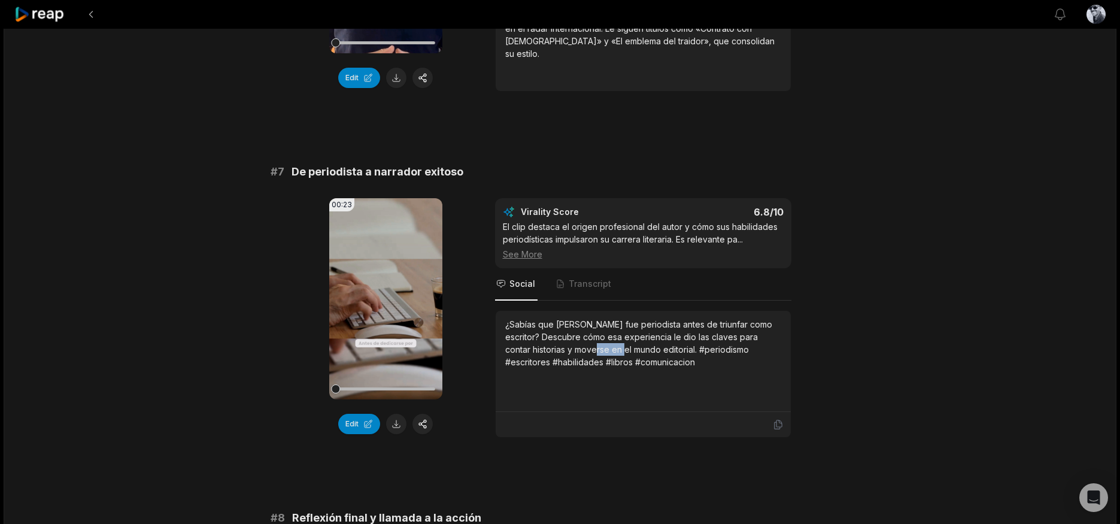
click at [574, 333] on div "¿Sabías que [PERSON_NAME] fue periodista antes de triunfar como escritor? Descu…" at bounding box center [643, 343] width 276 height 50
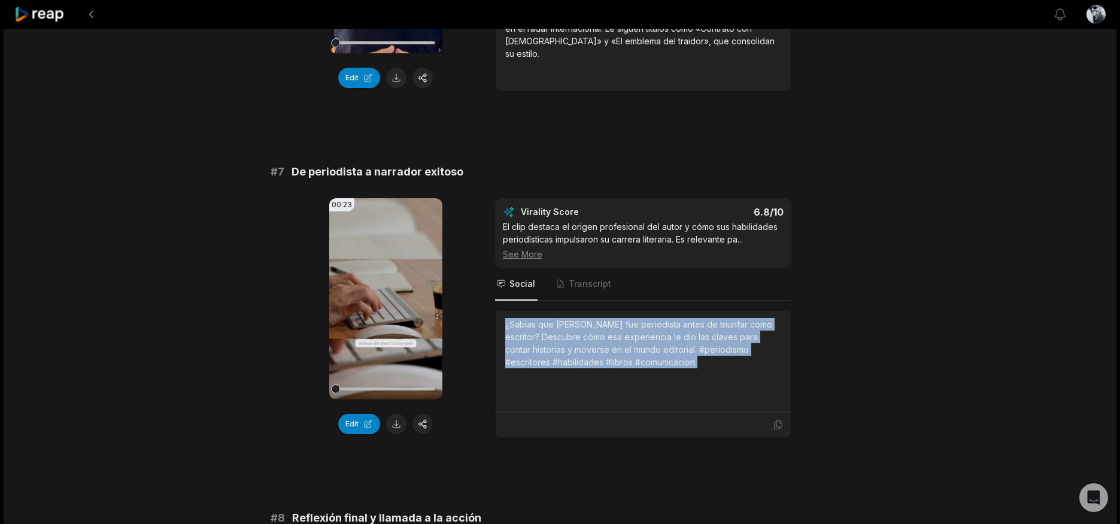
click at [574, 333] on div "¿Sabías que [PERSON_NAME] fue periodista antes de triunfar como escritor? Descu…" at bounding box center [643, 343] width 276 height 50
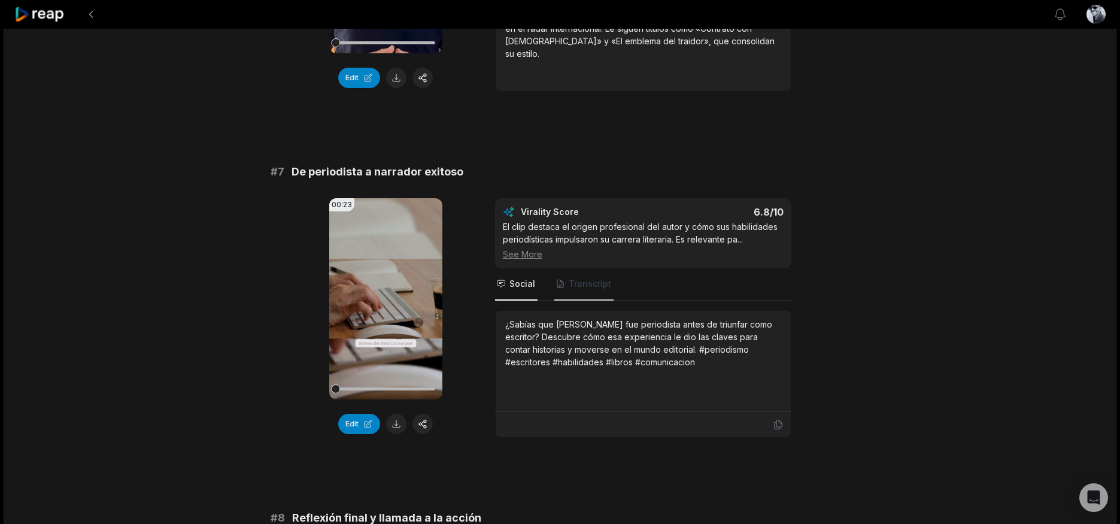
click at [584, 278] on span "Transcript" at bounding box center [590, 284] width 43 height 12
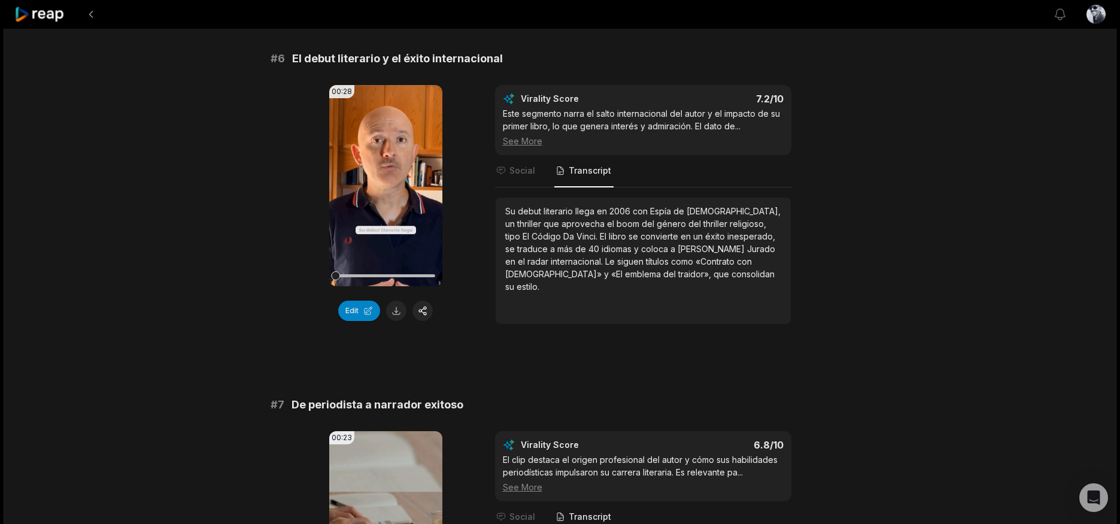
scroll to position [1841, 0]
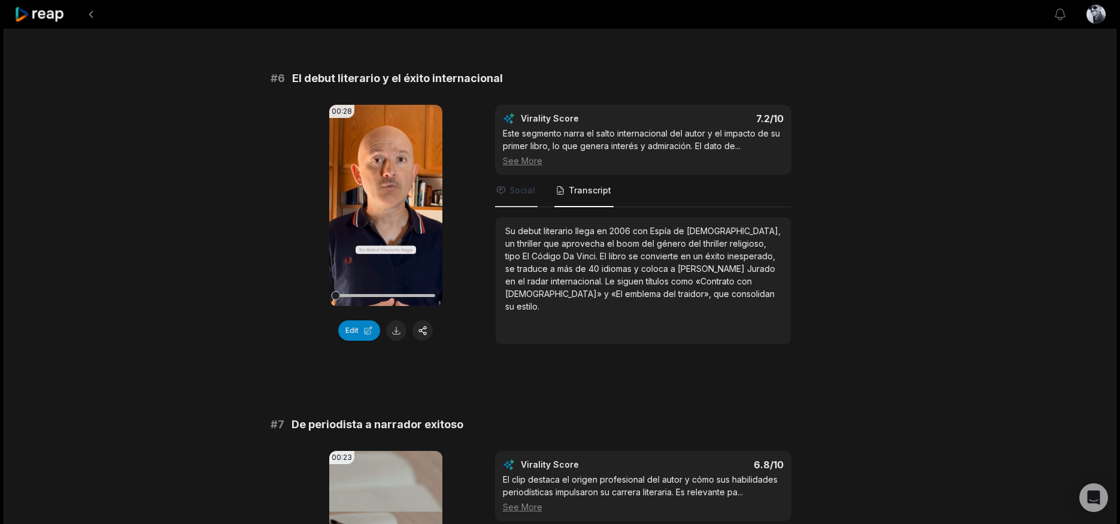
click at [528, 184] on span "Social" at bounding box center [523, 190] width 26 height 12
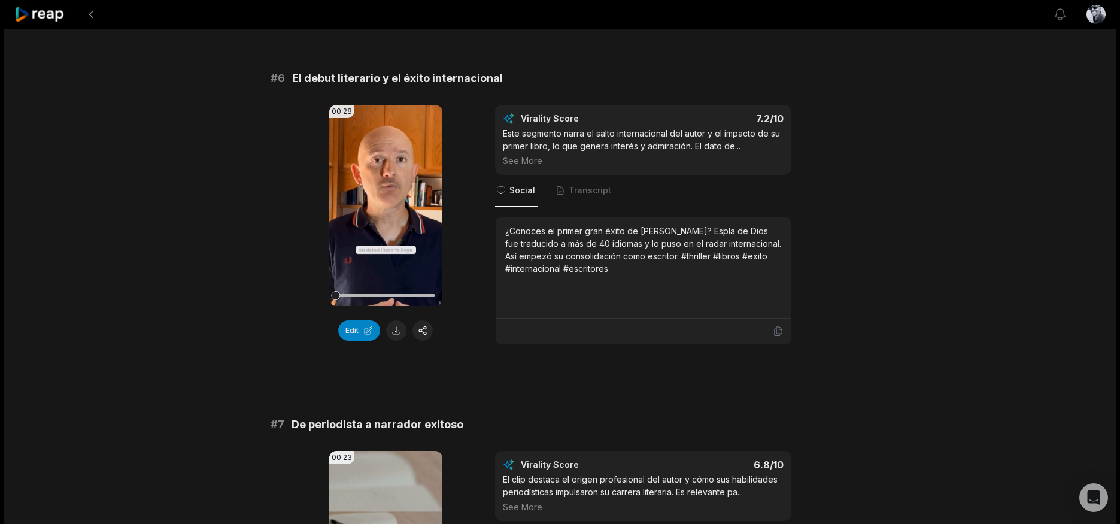
click at [583, 230] on div "¿Conoces el primer gran éxito de [PERSON_NAME]? Espía de Dios fue traducido a m…" at bounding box center [643, 250] width 276 height 50
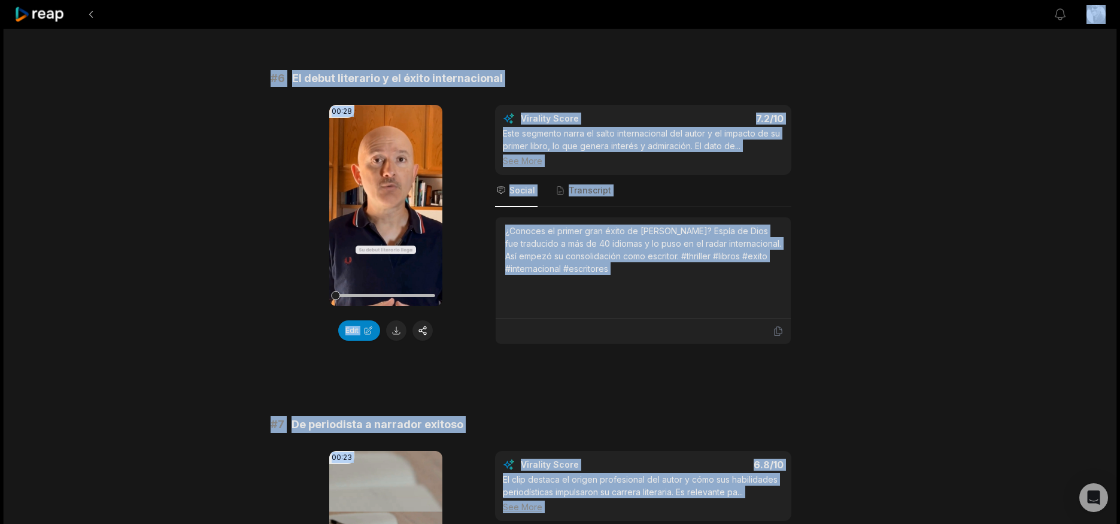
click at [583, 230] on div "¿Conoces el primer gran éxito de [PERSON_NAME]? Espía de Dios fue traducido a m…" at bounding box center [643, 250] width 276 height 50
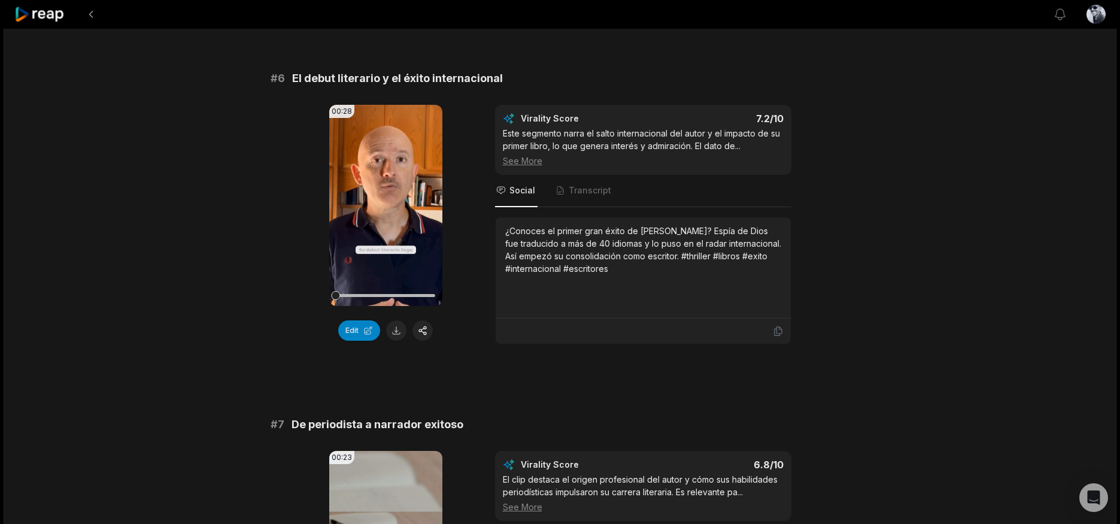
click at [583, 230] on div "¿Conoces el primer gran éxito de [PERSON_NAME]? Espía de Dios fue traducido a m…" at bounding box center [643, 250] width 276 height 50
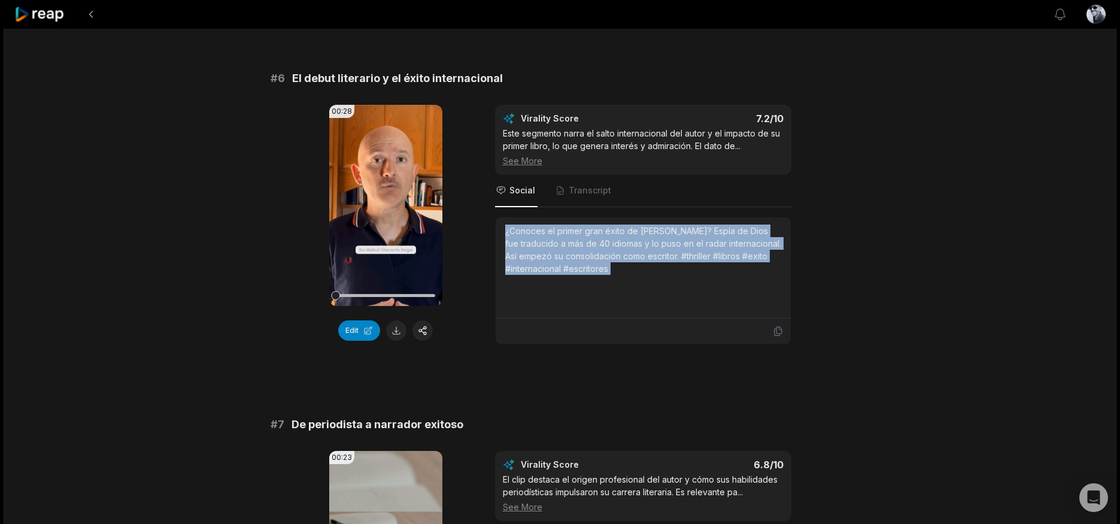
click at [583, 230] on div "¿Conoces el primer gran éxito de [PERSON_NAME]? Espía de Dios fue traducido a m…" at bounding box center [643, 250] width 276 height 50
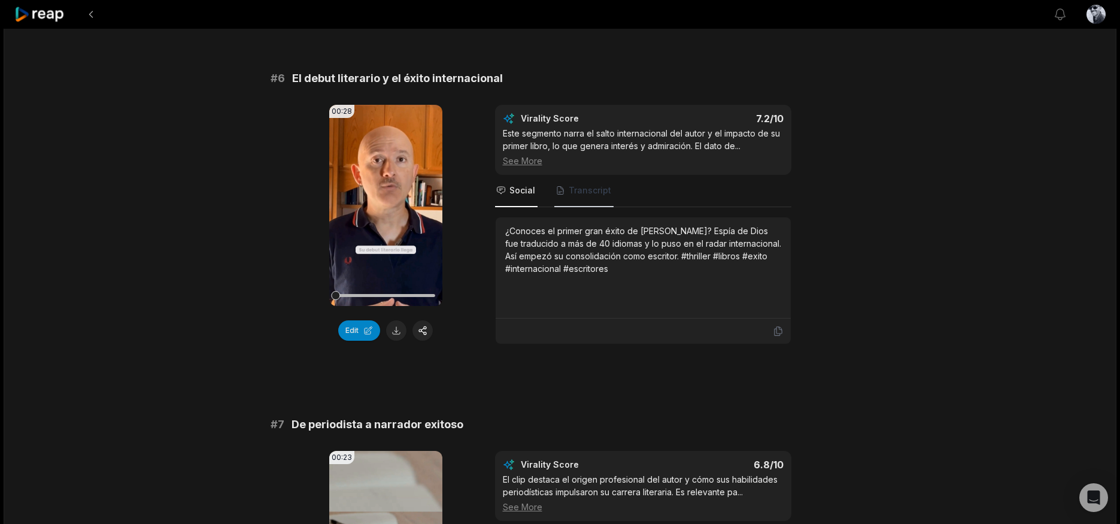
click at [590, 184] on span "Transcript" at bounding box center [590, 190] width 43 height 12
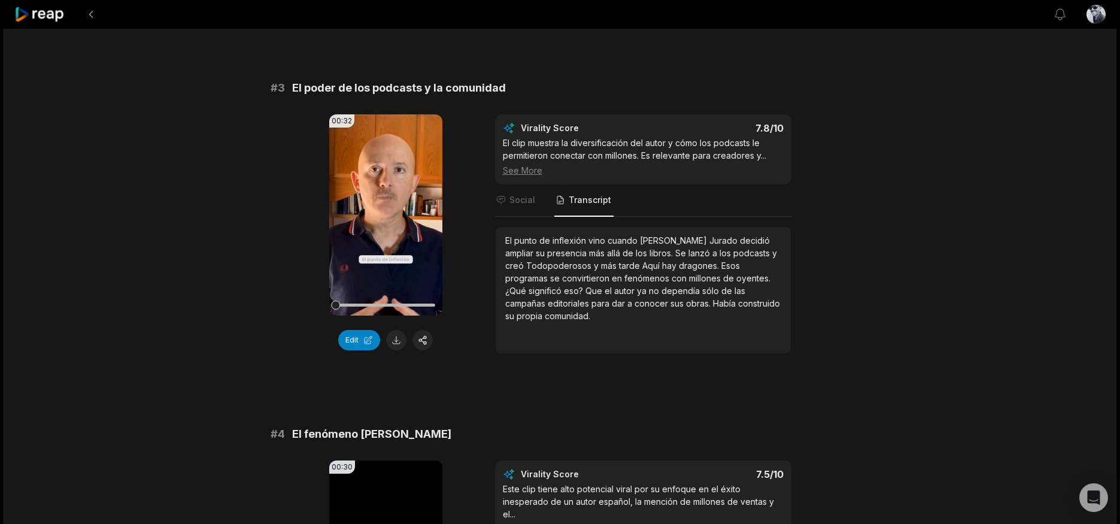
scroll to position [748, 0]
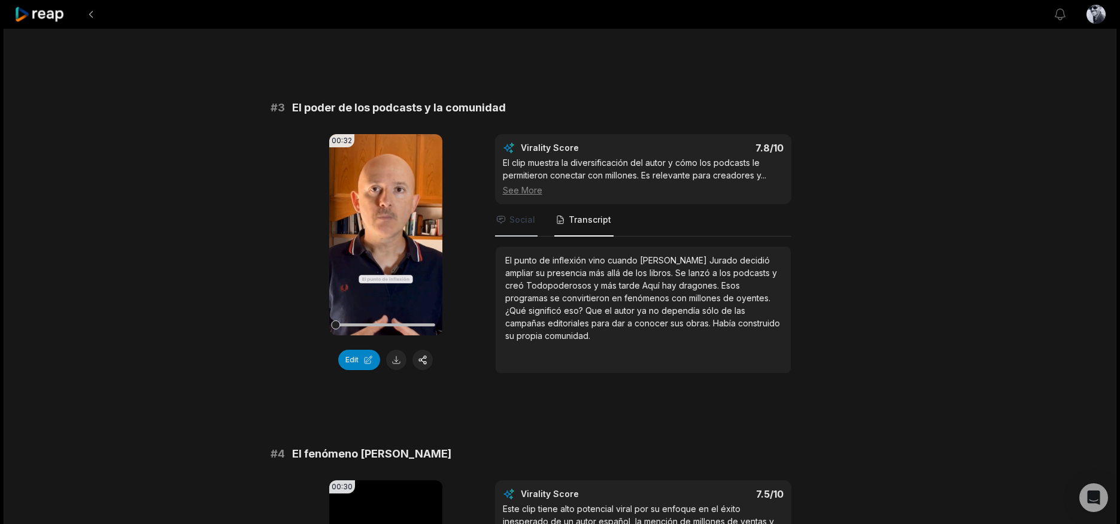
click at [510, 214] on span "Social" at bounding box center [523, 220] width 26 height 12
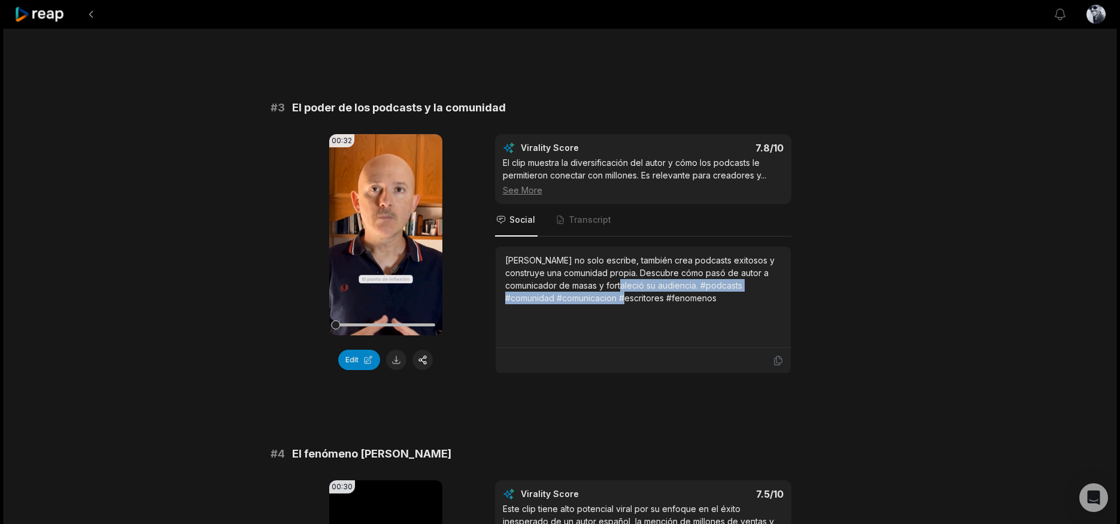
click at [607, 278] on div "[PERSON_NAME] no solo escribe, también crea podcasts exitosos y construye una c…" at bounding box center [643, 279] width 276 height 50
click at [607, 278] on div "Juan Gómez Jurado no solo escribe, también crea podcasts exitosos y construye u…" at bounding box center [643, 279] width 276 height 50
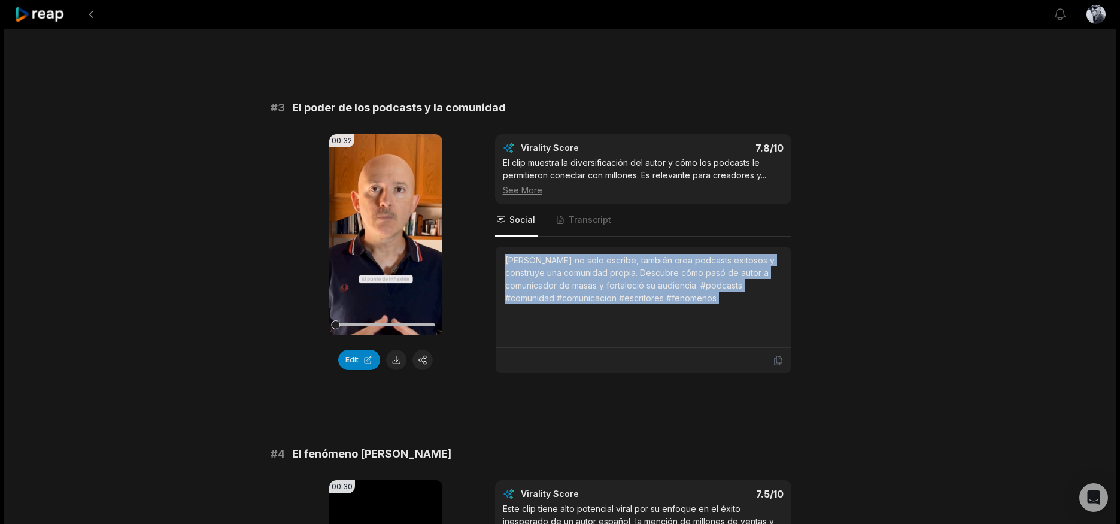
click at [607, 278] on div "Juan Gómez Jurado no solo escribe, también crea podcasts exitosos y construye u…" at bounding box center [643, 279] width 276 height 50
copy div "Juan Gómez Jurado no solo escribe, también crea podcasts exitosos y construye u…"
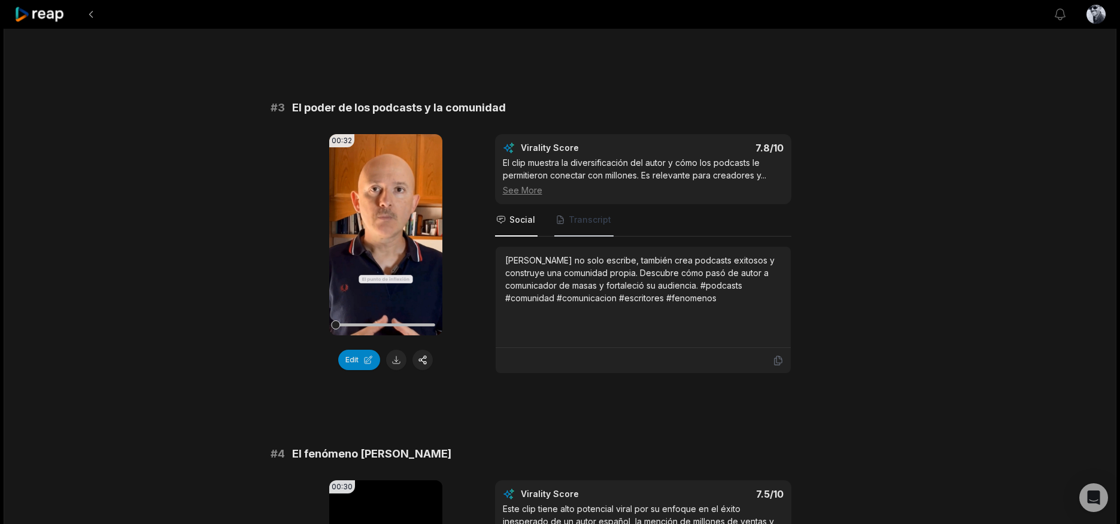
click at [572, 214] on span "Transcript" at bounding box center [590, 220] width 43 height 12
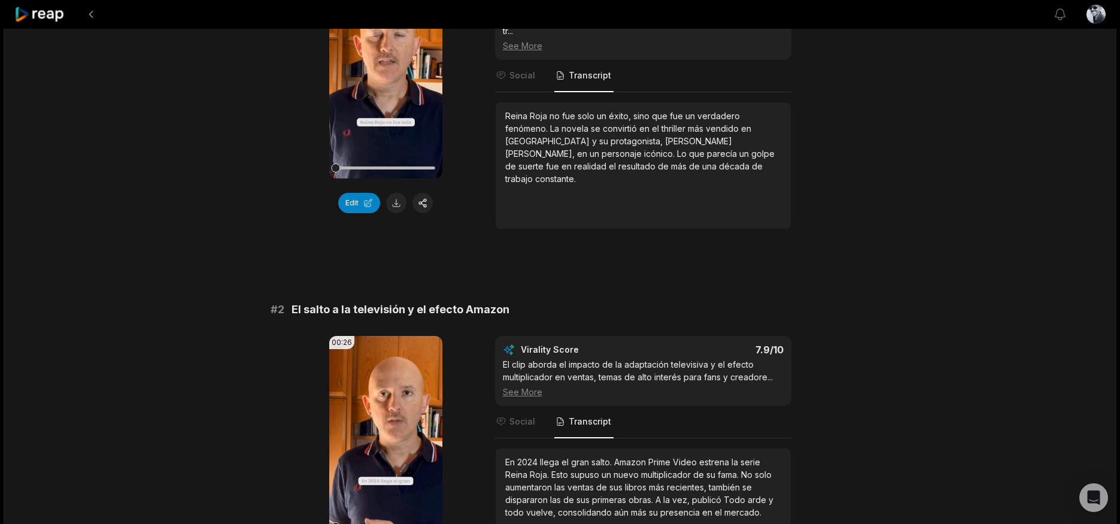
scroll to position [168, 0]
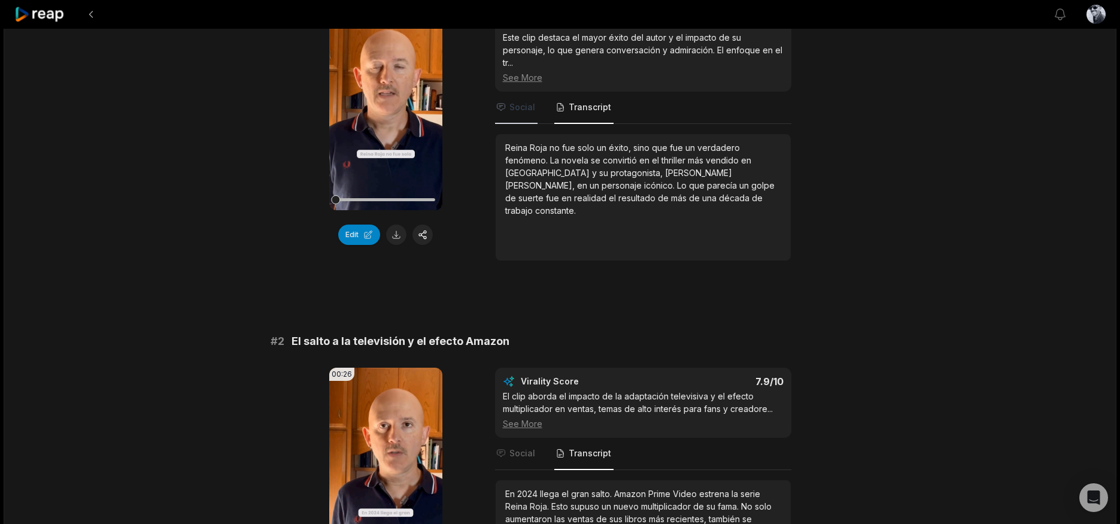
click at [514, 101] on span "Social" at bounding box center [523, 107] width 26 height 12
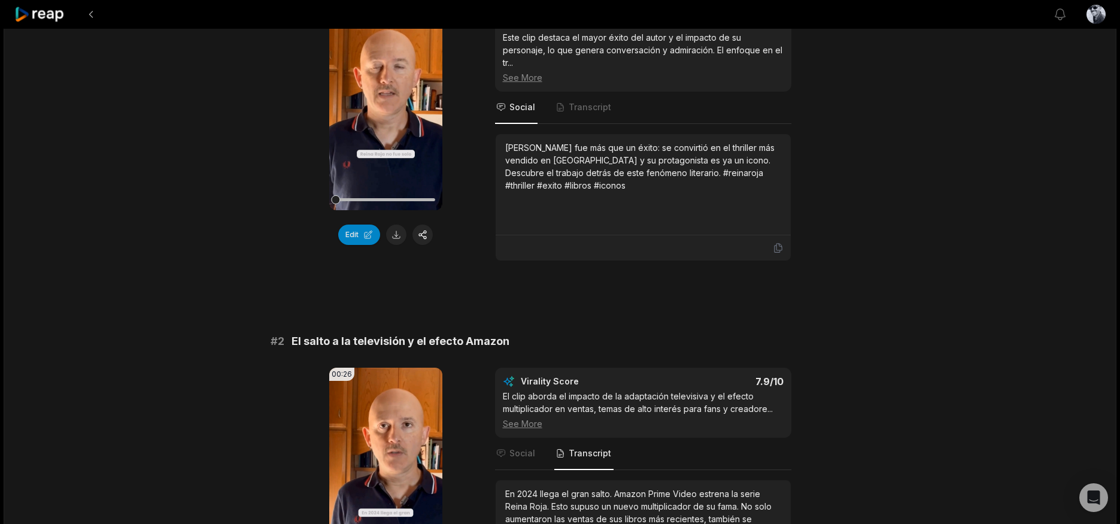
click at [579, 167] on div "Reina Roja fue más que un éxito: se convirtió en el thriller más vendido en Esp…" at bounding box center [643, 166] width 276 height 50
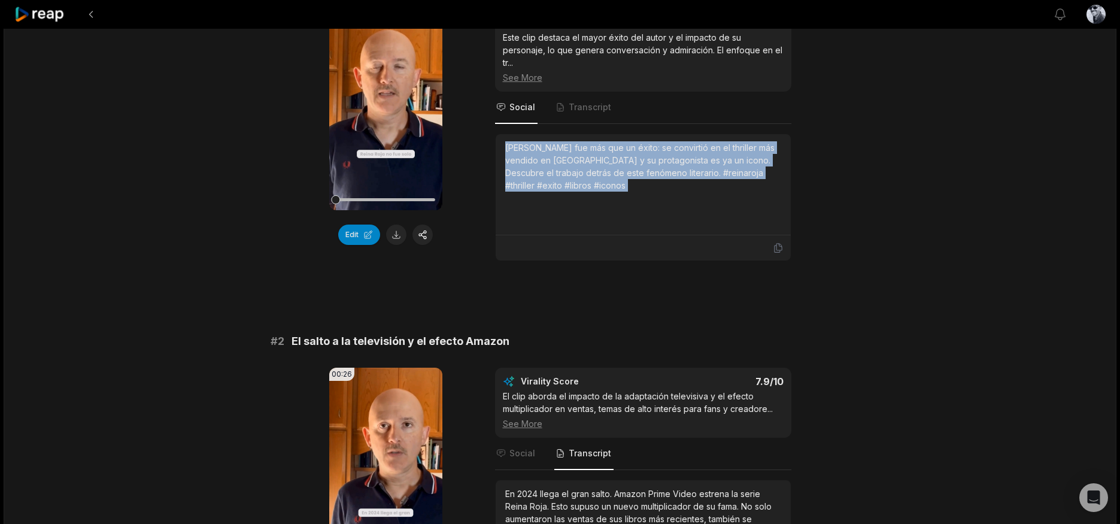
click at [579, 167] on div "Reina Roja fue más que un éxito: se convirtió en el thriller más vendido en Esp…" at bounding box center [643, 166] width 276 height 50
copy div "Reina Roja fue más que un éxito: se convirtió en el thriller más vendido en Esp…"
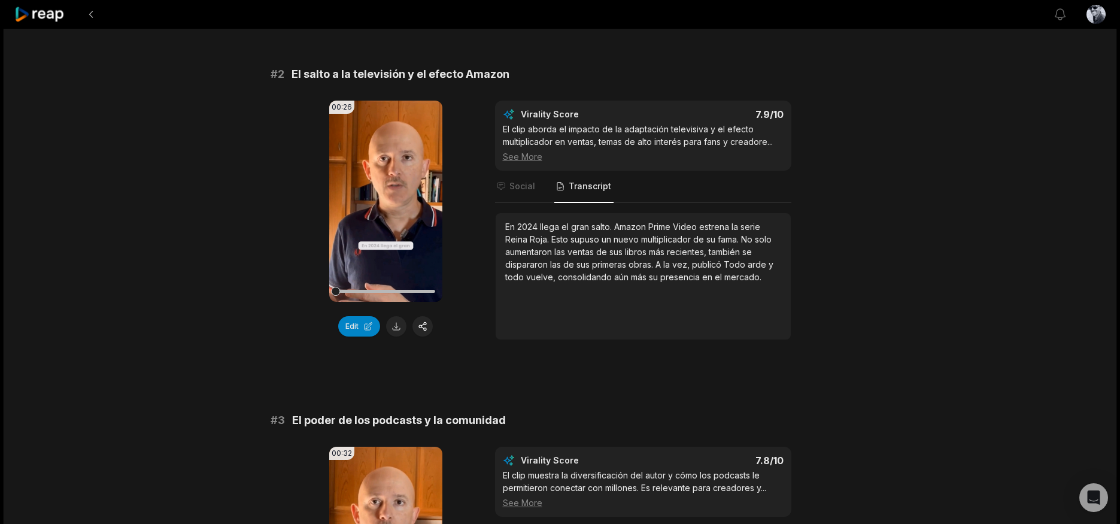
scroll to position [458, 0]
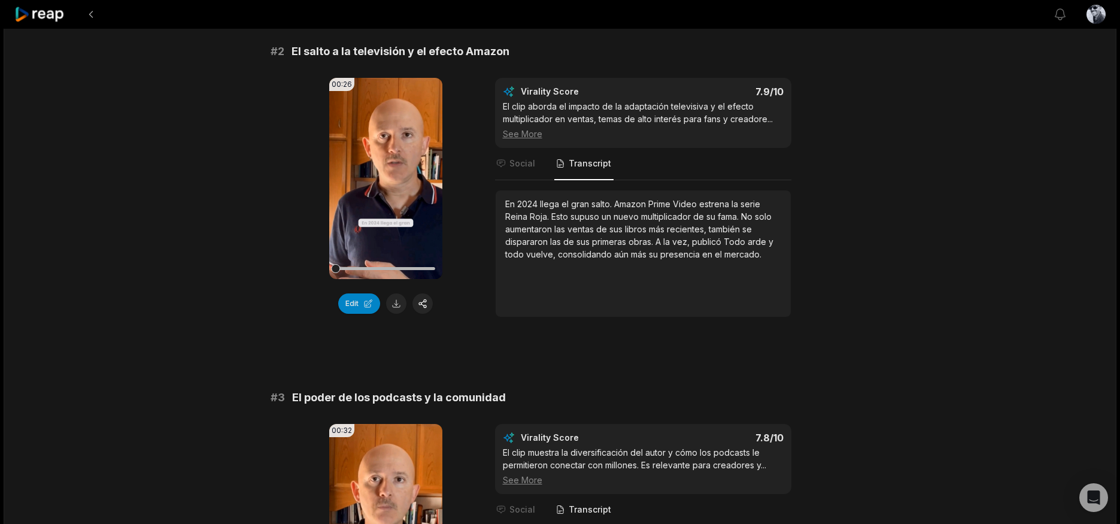
drag, startPoint x: 529, startPoint y: 153, endPoint x: 536, endPoint y: 164, distance: 13.1
click at [529, 157] on span "Social" at bounding box center [523, 163] width 26 height 12
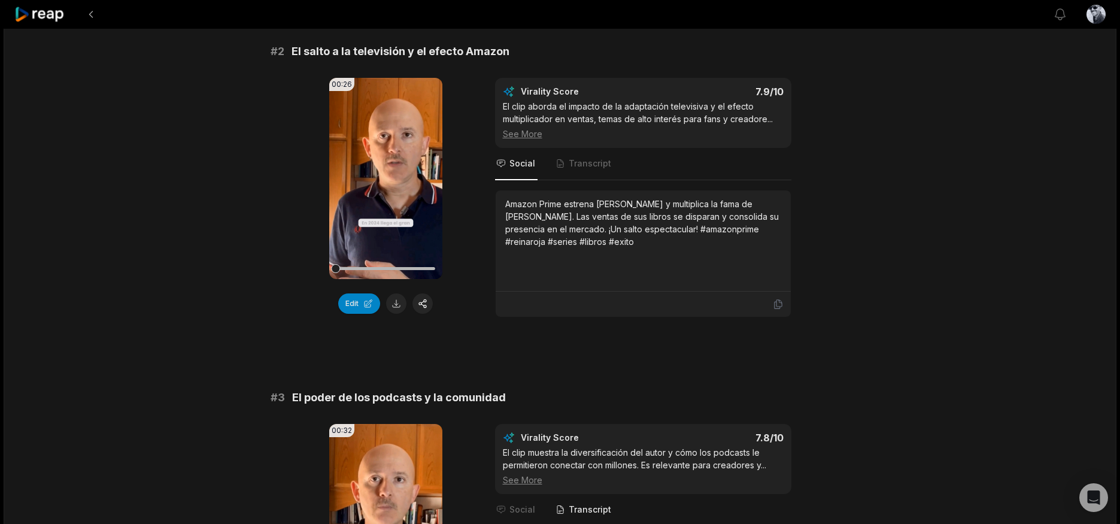
click at [579, 222] on div "Amazon Prime estrena Reina Roja y multiplica la fama de Juan Gómez Jurado. Las …" at bounding box center [643, 223] width 276 height 50
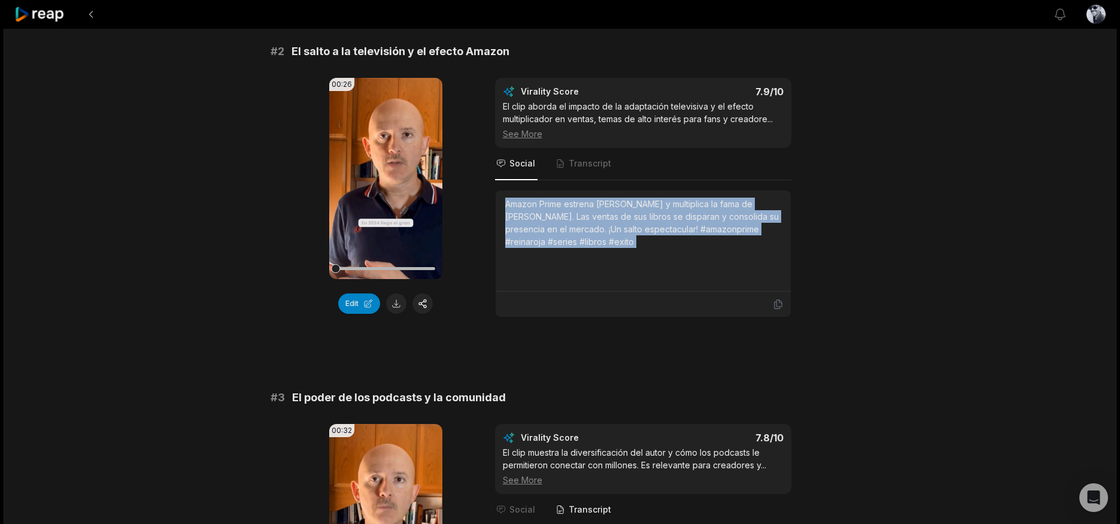
click at [579, 222] on div "Amazon Prime estrena Reina Roja y multiplica la fama de Juan Gómez Jurado. Las …" at bounding box center [643, 223] width 276 height 50
copy div "Amazon Prime estrena Reina Roja y multiplica la fama de Juan Gómez Jurado. Las …"
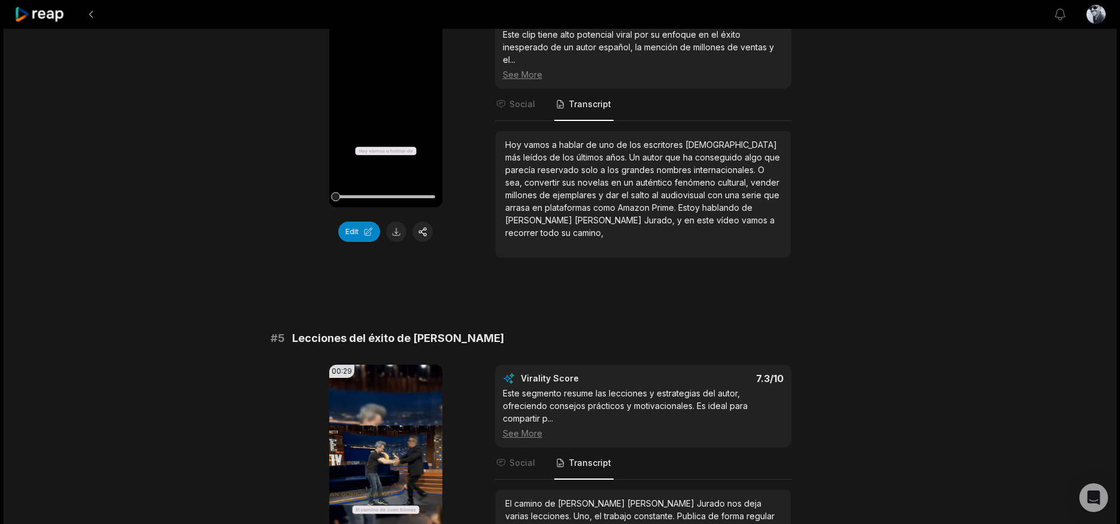
scroll to position [1287, 0]
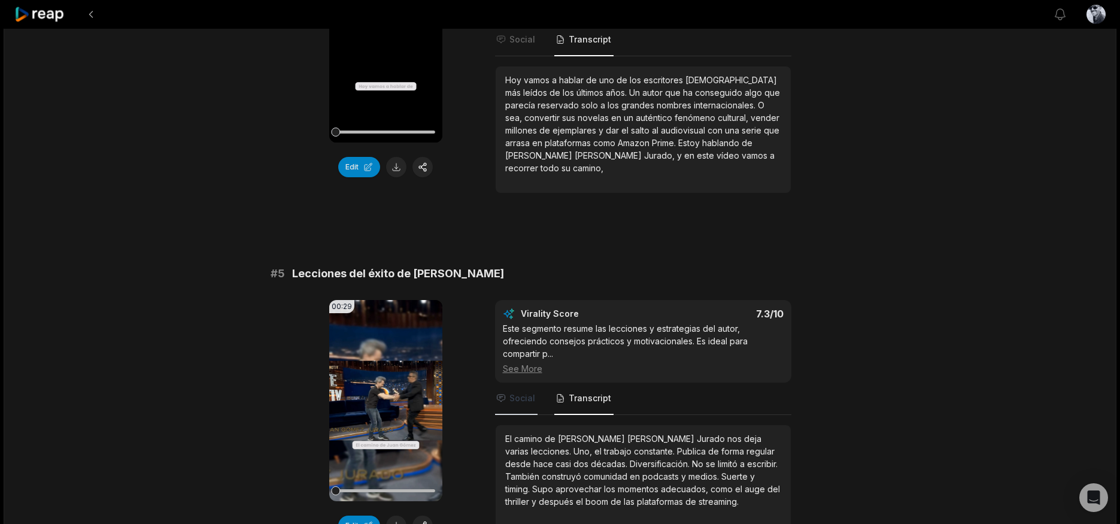
click at [520, 392] on span "Social" at bounding box center [523, 398] width 26 height 12
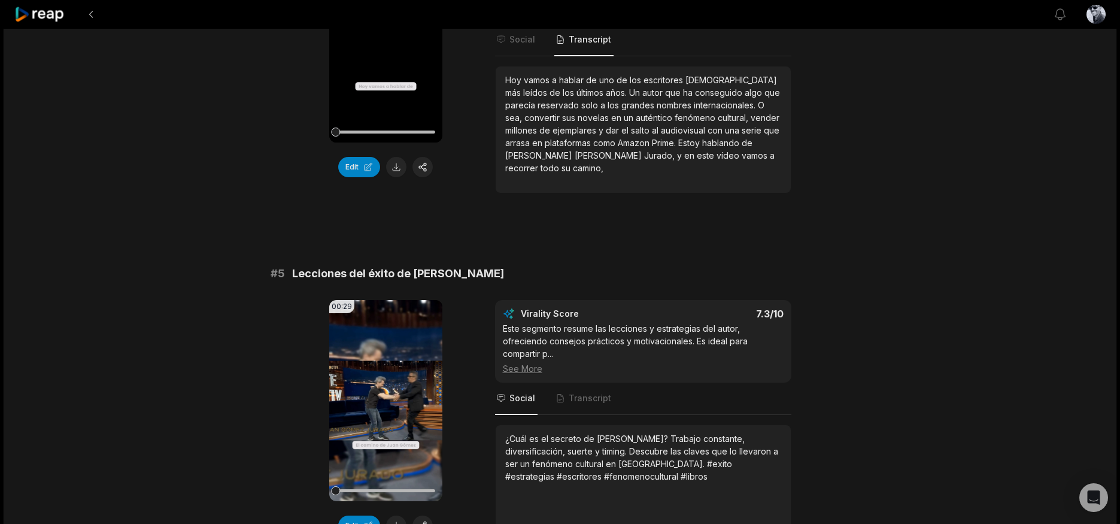
click at [584, 452] on div "¿Cuál es el secreto de Juan Gómez Jurado? Trabajo constante, diversificación, s…" at bounding box center [643, 457] width 276 height 50
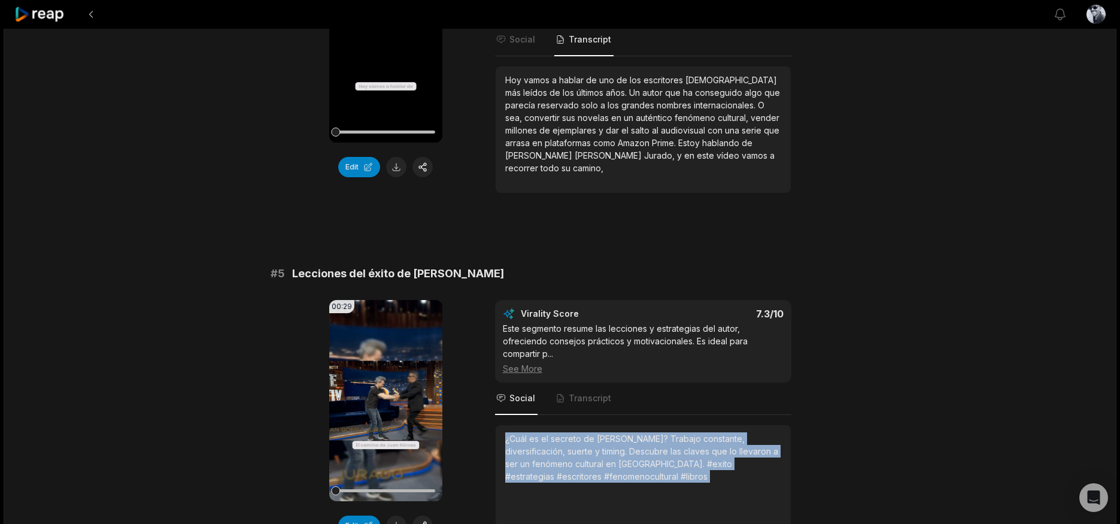
click at [584, 452] on div "¿Cuál es el secreto de Juan Gómez Jurado? Trabajo constante, diversificación, s…" at bounding box center [643, 457] width 276 height 50
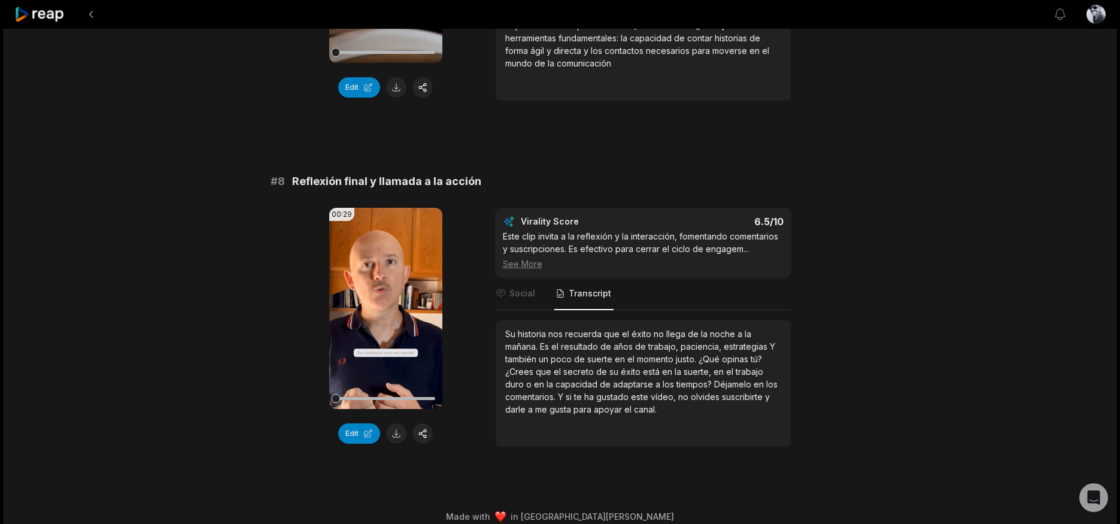
scroll to position [2431, 0]
click at [632, 353] on span "el" at bounding box center [633, 358] width 10 height 10
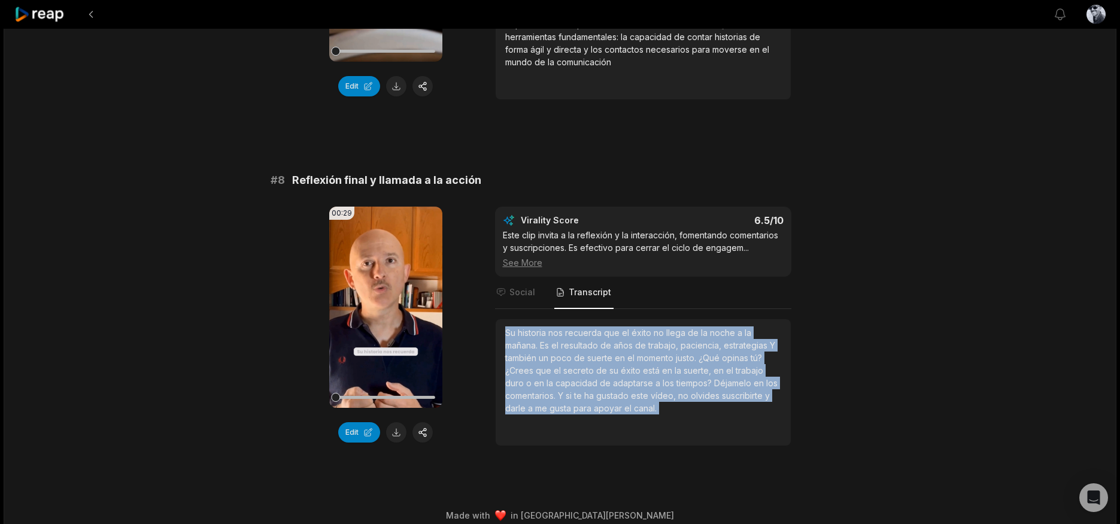
click at [632, 353] on span "el" at bounding box center [633, 358] width 10 height 10
copy div "Su historia nos recuerda que el éxito no llega de la noche a la mañana. Es el r…"
